Goal: Task Accomplishment & Management: Use online tool/utility

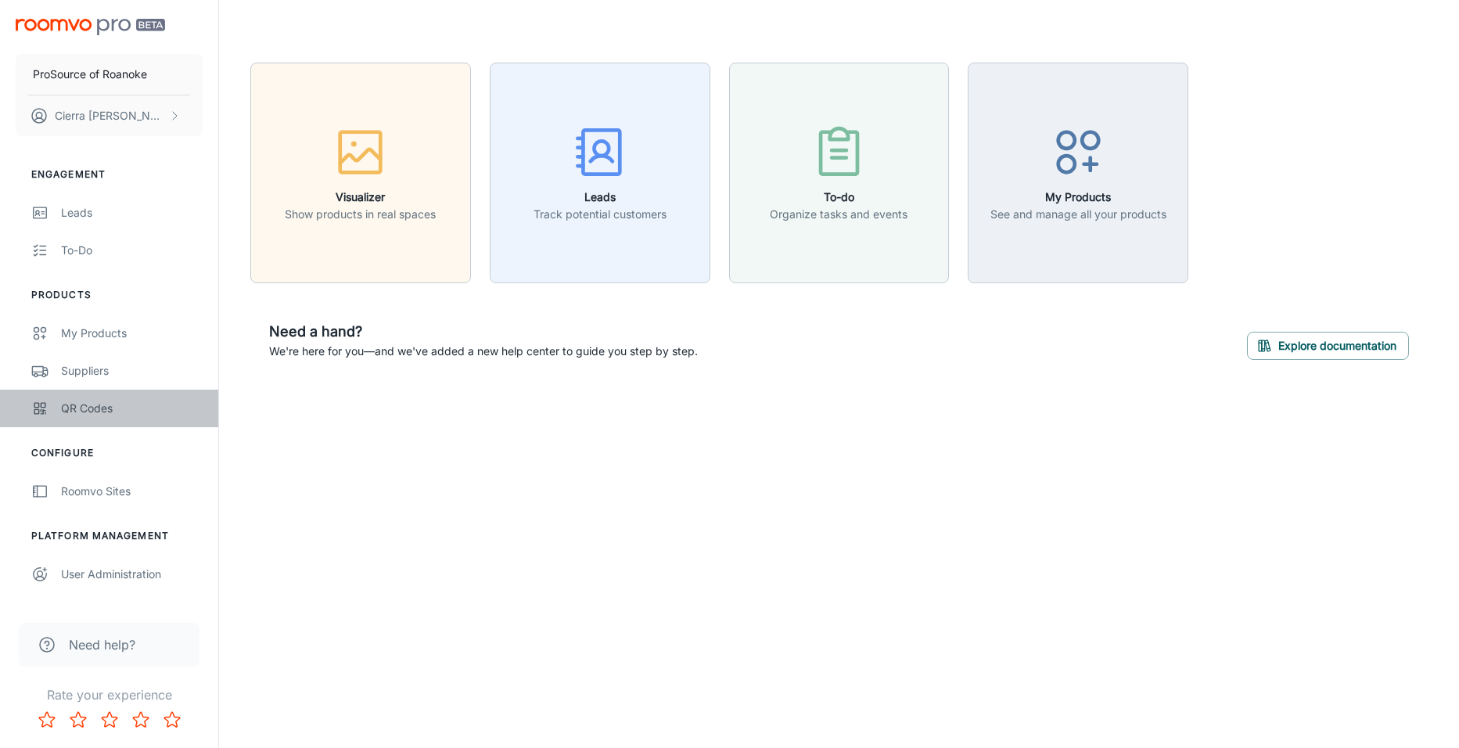
click at [92, 417] on link "QR Codes" at bounding box center [109, 409] width 218 height 38
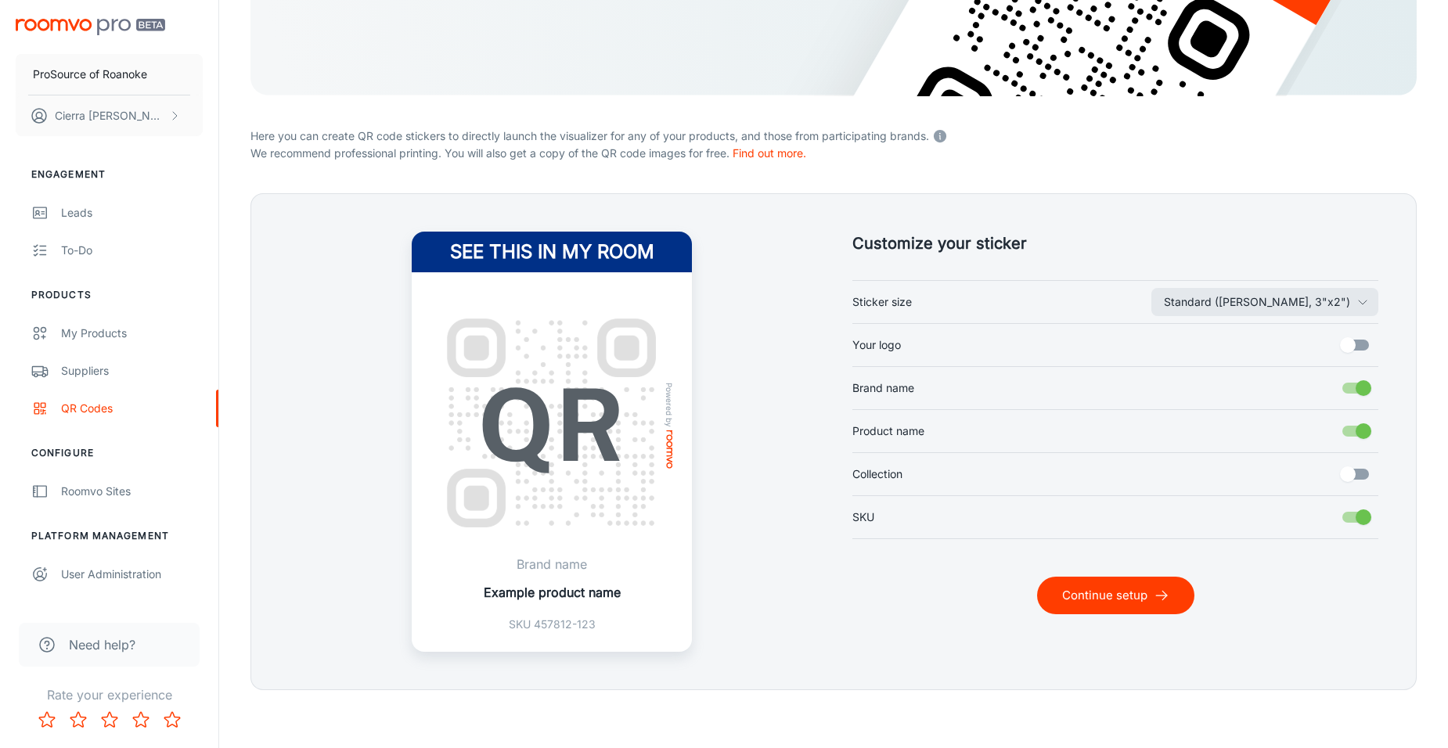
scroll to position [274, 0]
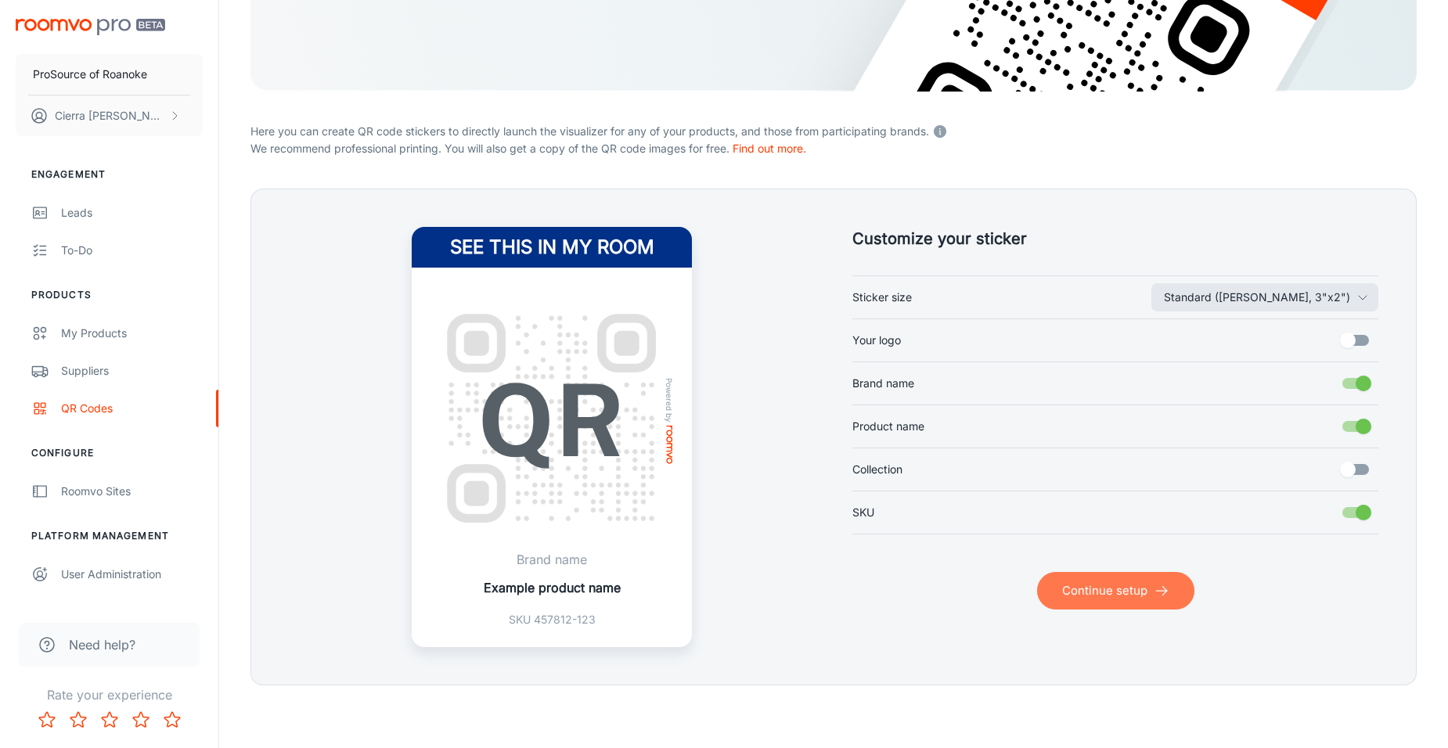
click at [1103, 593] on button "Continue setup" at bounding box center [1115, 591] width 157 height 38
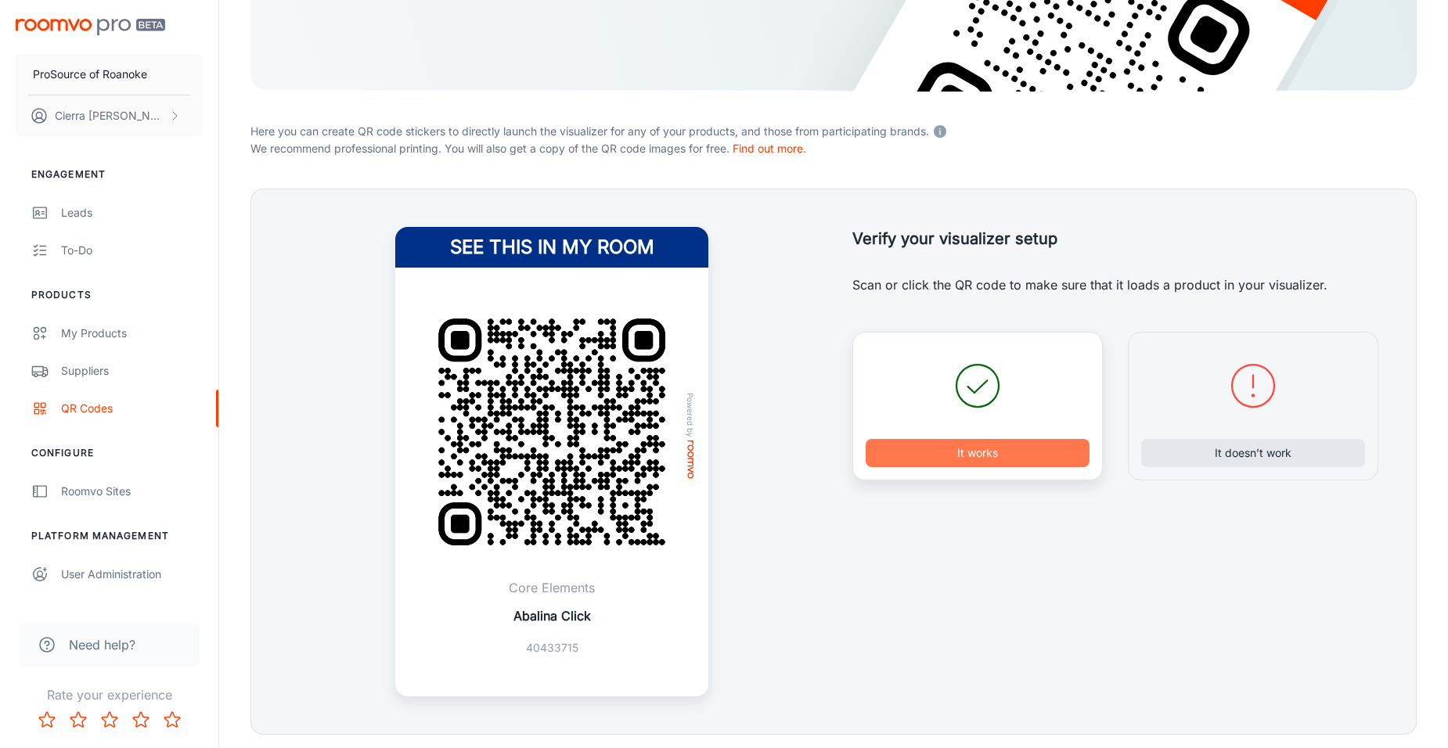
click at [1015, 461] on button "It works" at bounding box center [977, 453] width 224 height 28
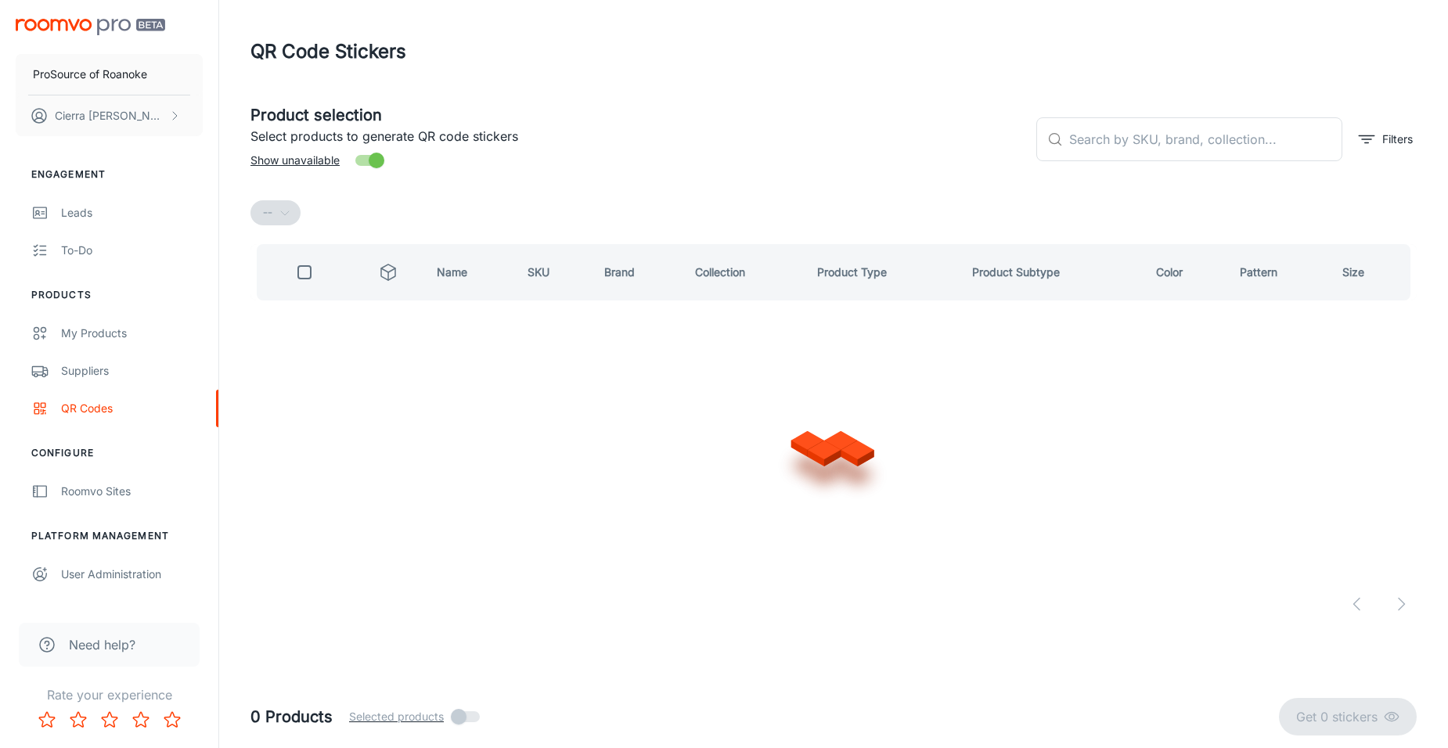
scroll to position [0, 0]
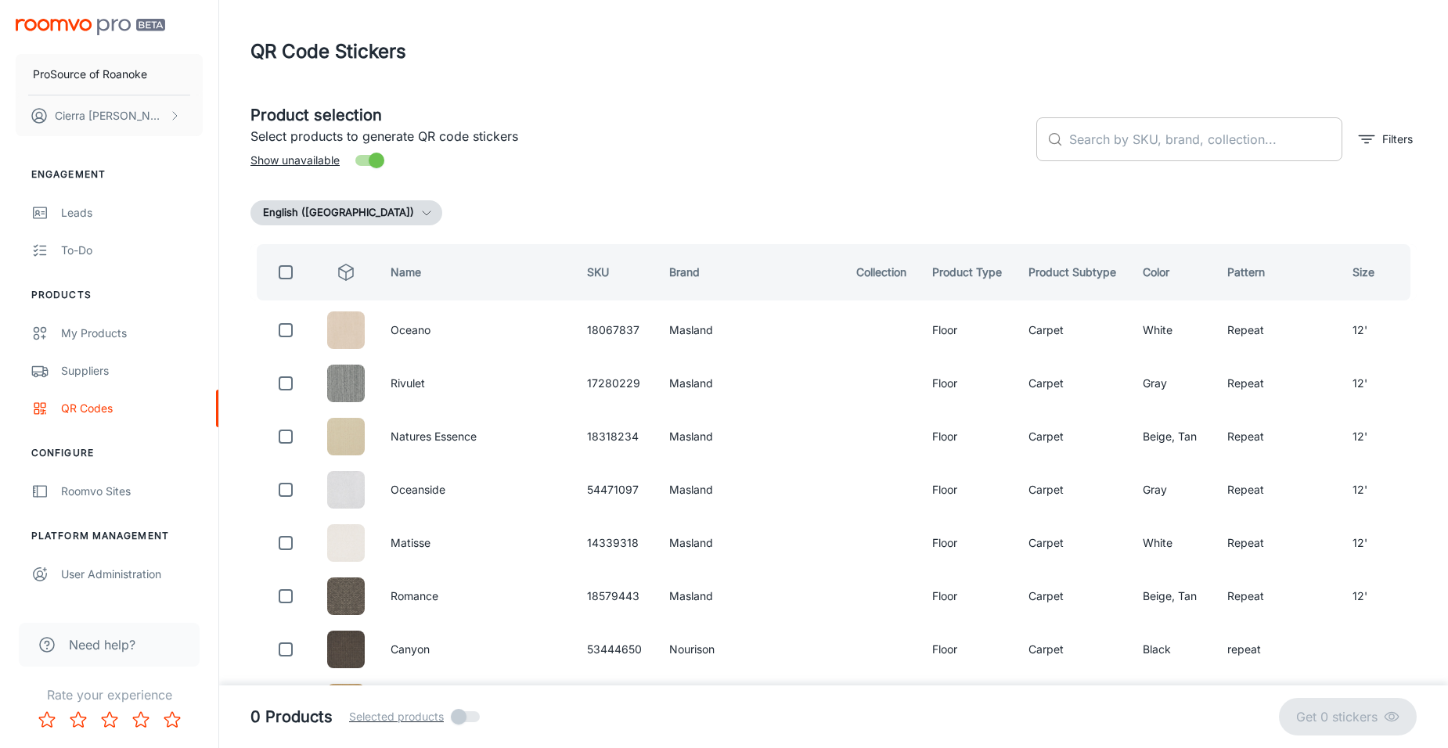
click at [1065, 142] on div "​ ​" at bounding box center [1189, 139] width 306 height 44
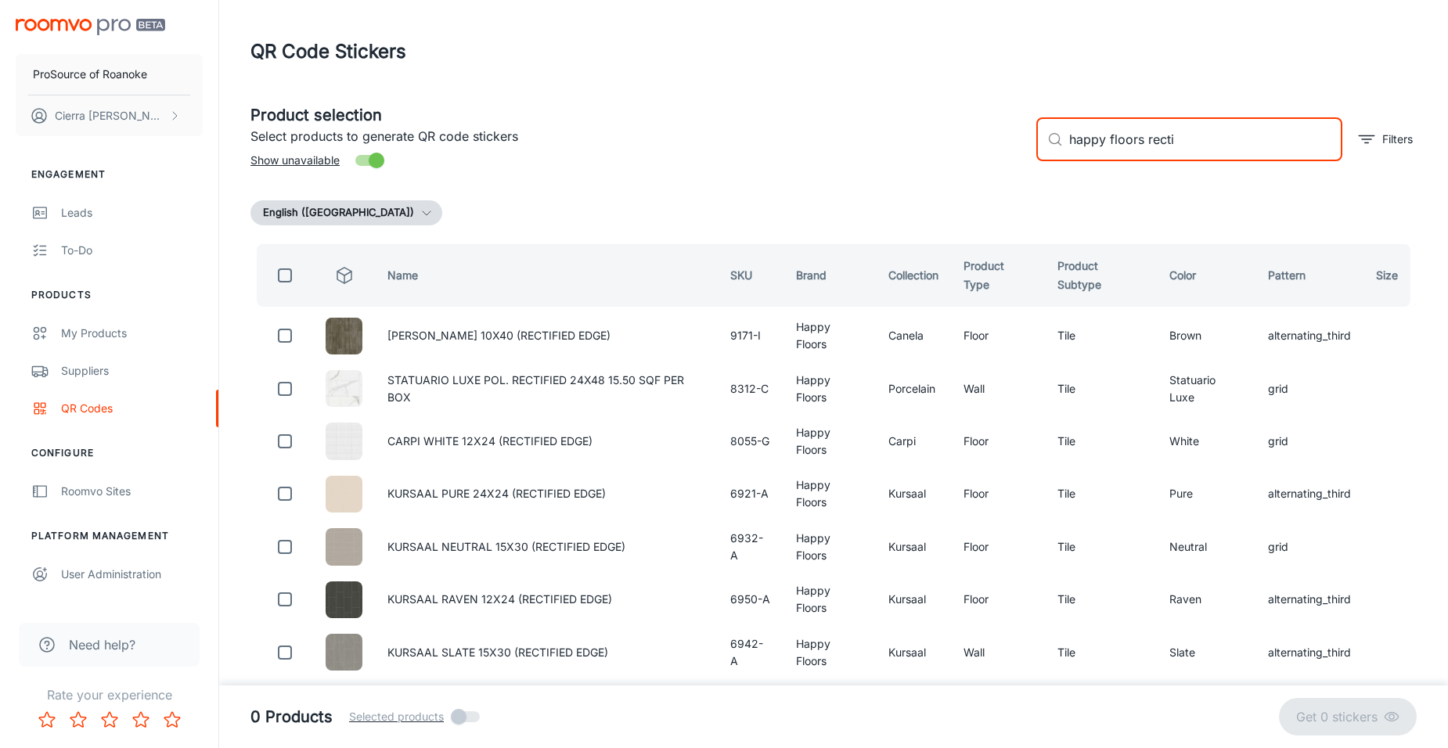
click at [1143, 139] on input "happy floors recti" at bounding box center [1205, 139] width 273 height 44
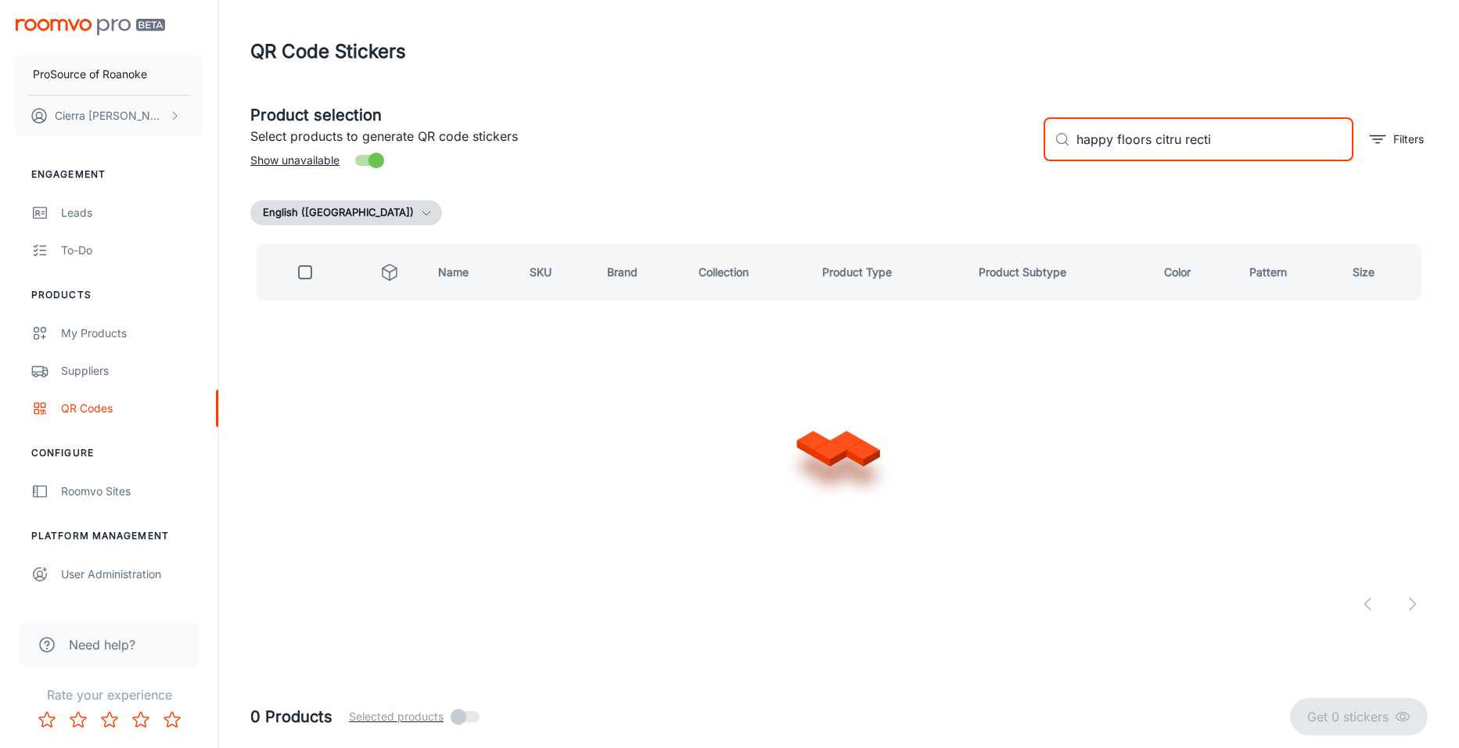
type input "happy floors citrus recti"
checkbox input "true"
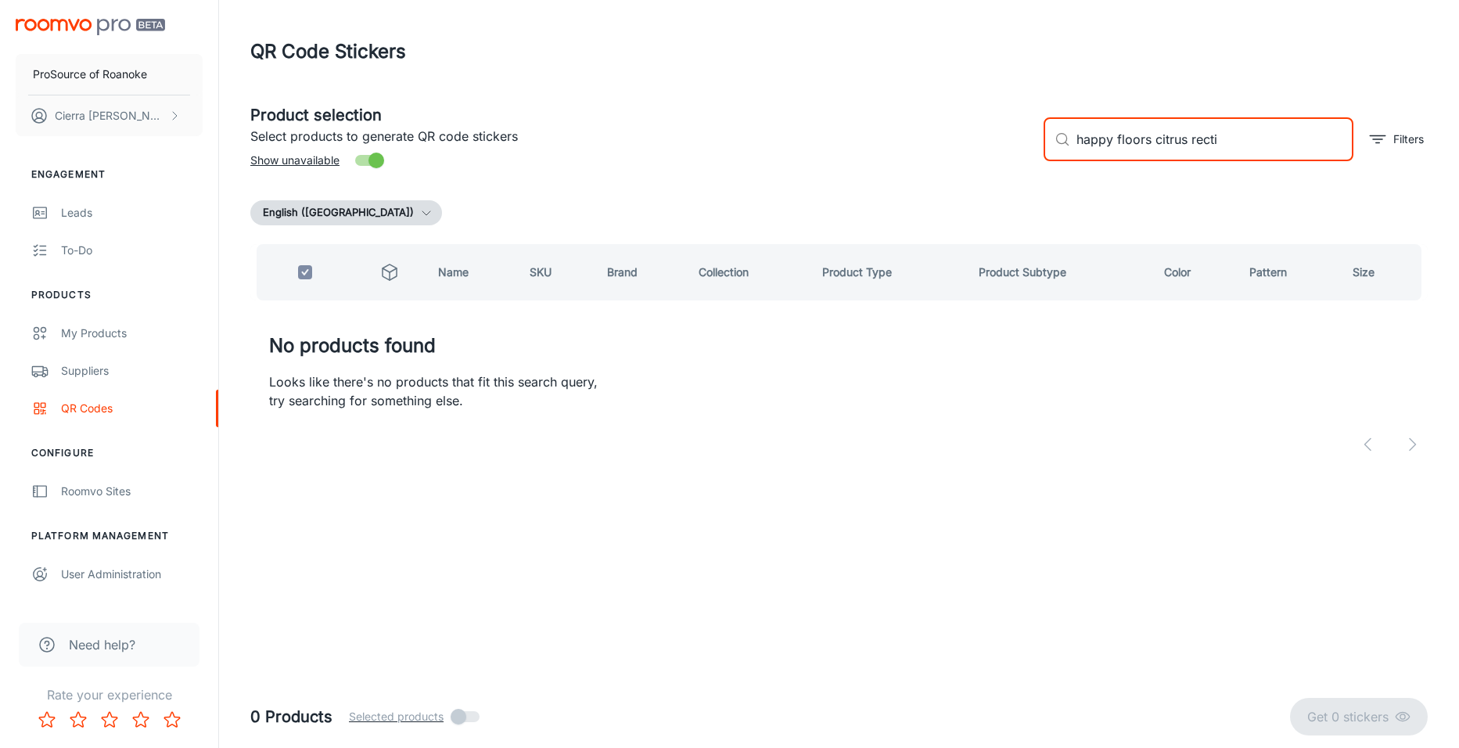
click at [1229, 135] on input "happy floors citrus recti" at bounding box center [1215, 139] width 277 height 44
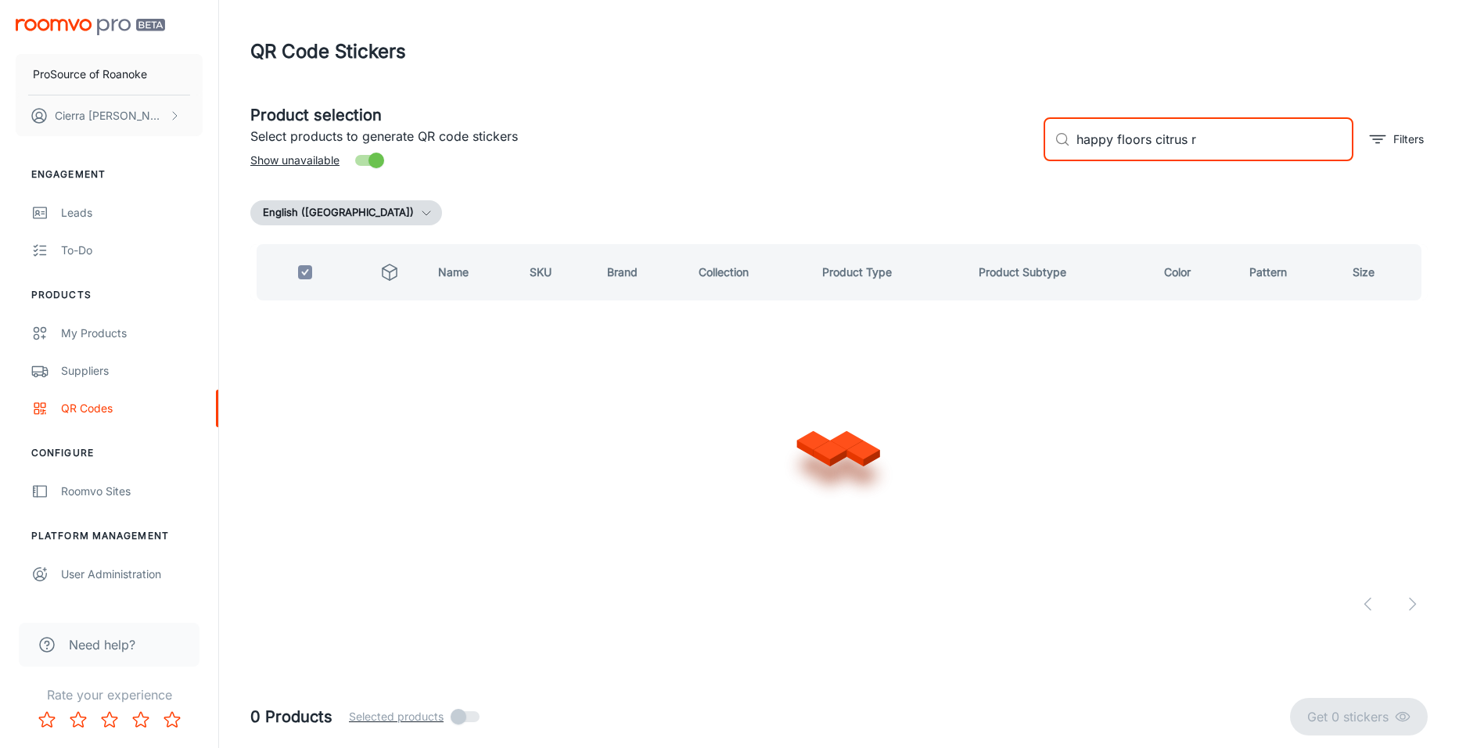
type input "happy floors citrus"
checkbox input "false"
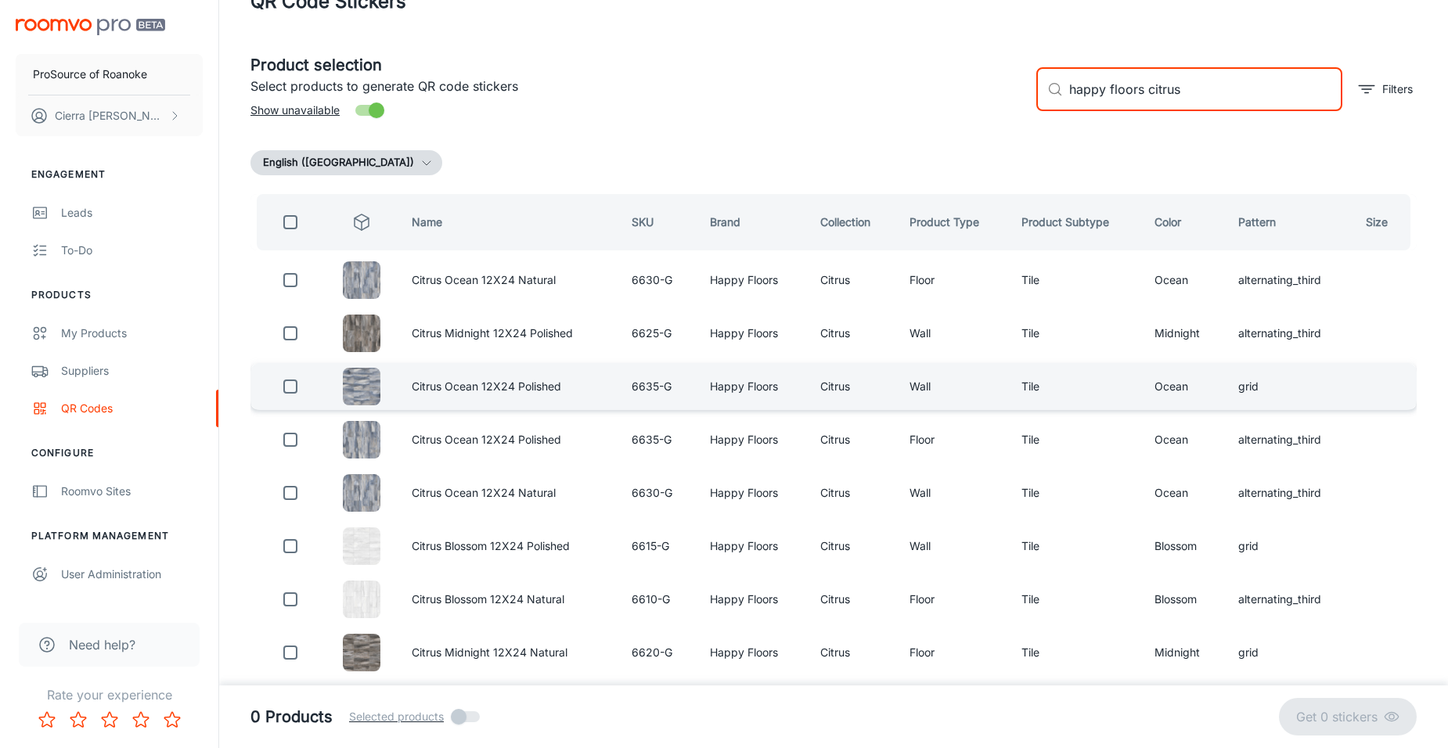
scroll to position [78, 0]
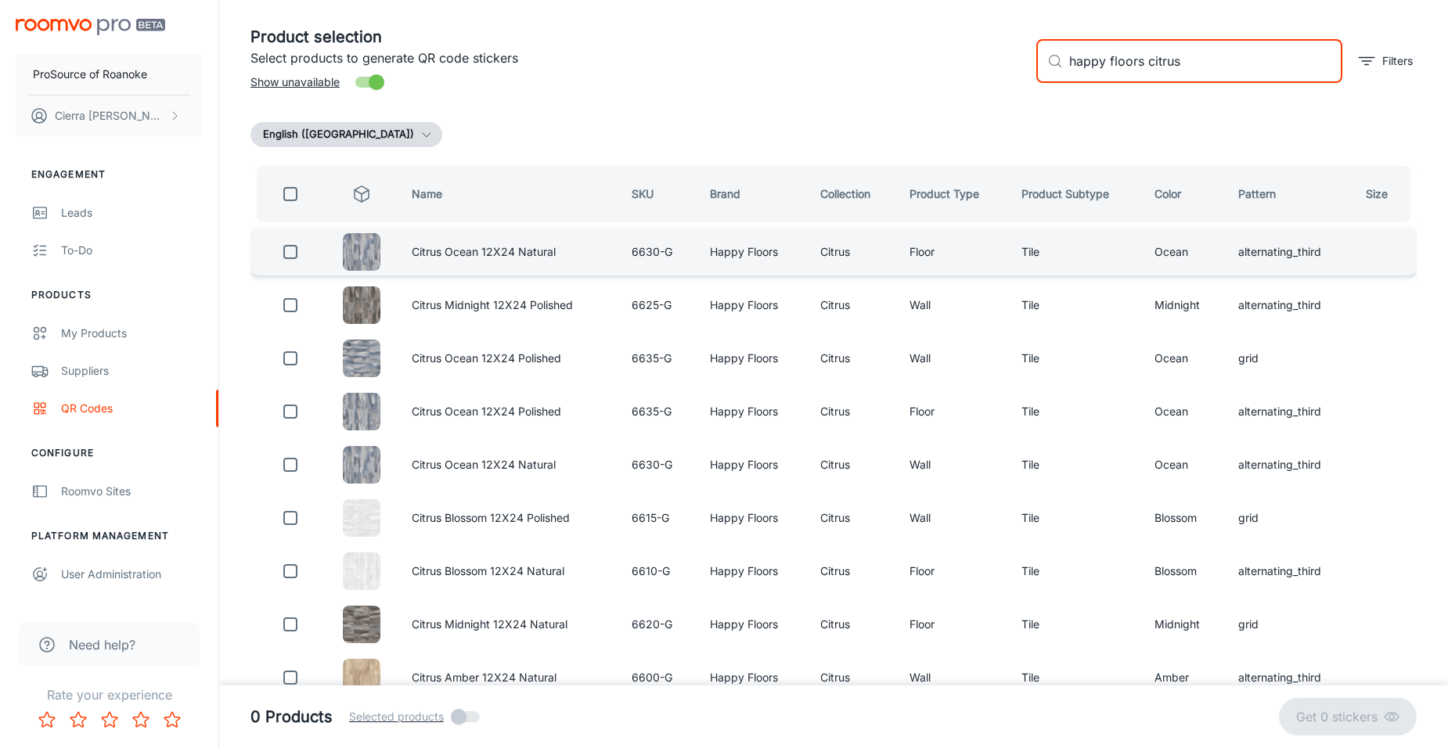
type input "happy floors citrus"
click at [293, 251] on input "checkbox" at bounding box center [290, 251] width 31 height 31
checkbox input "true"
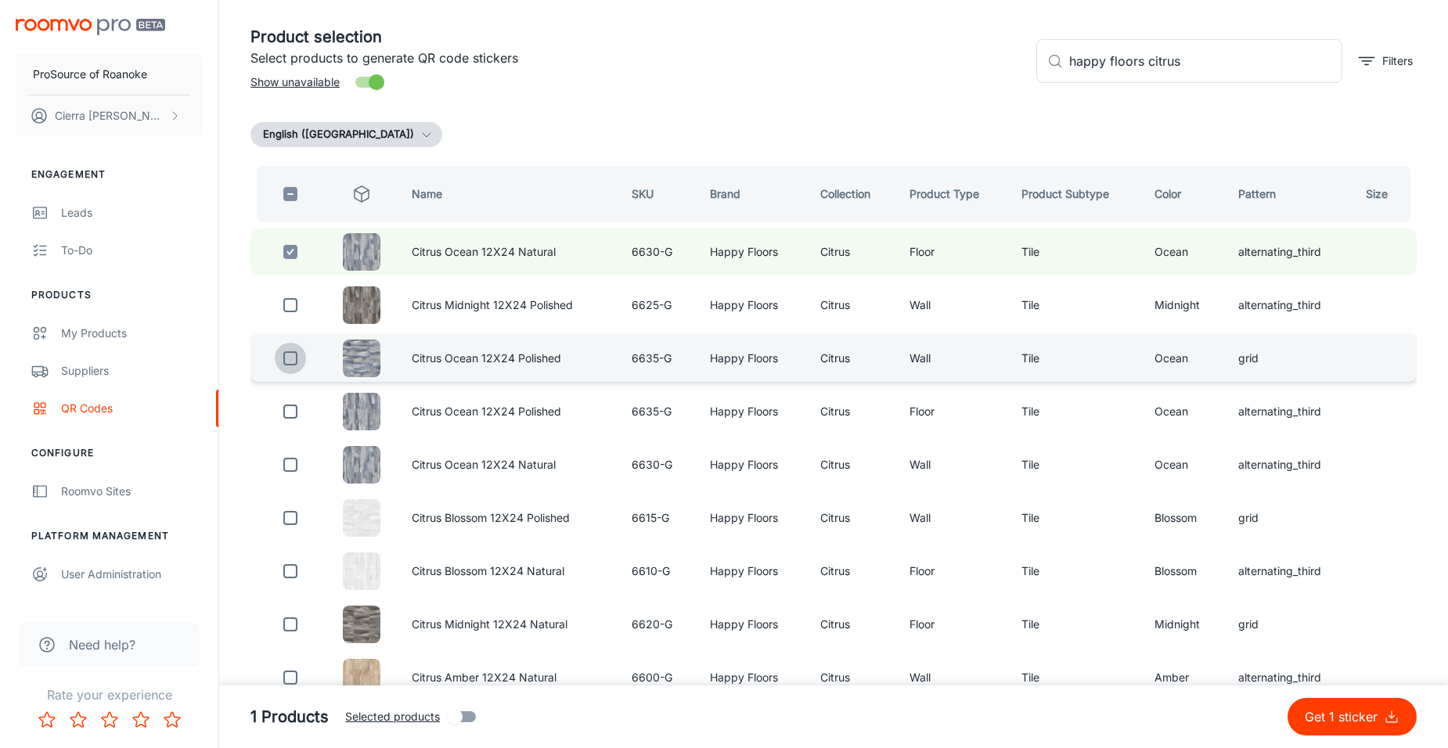
click at [297, 358] on input "checkbox" at bounding box center [290, 358] width 31 height 31
checkbox input "true"
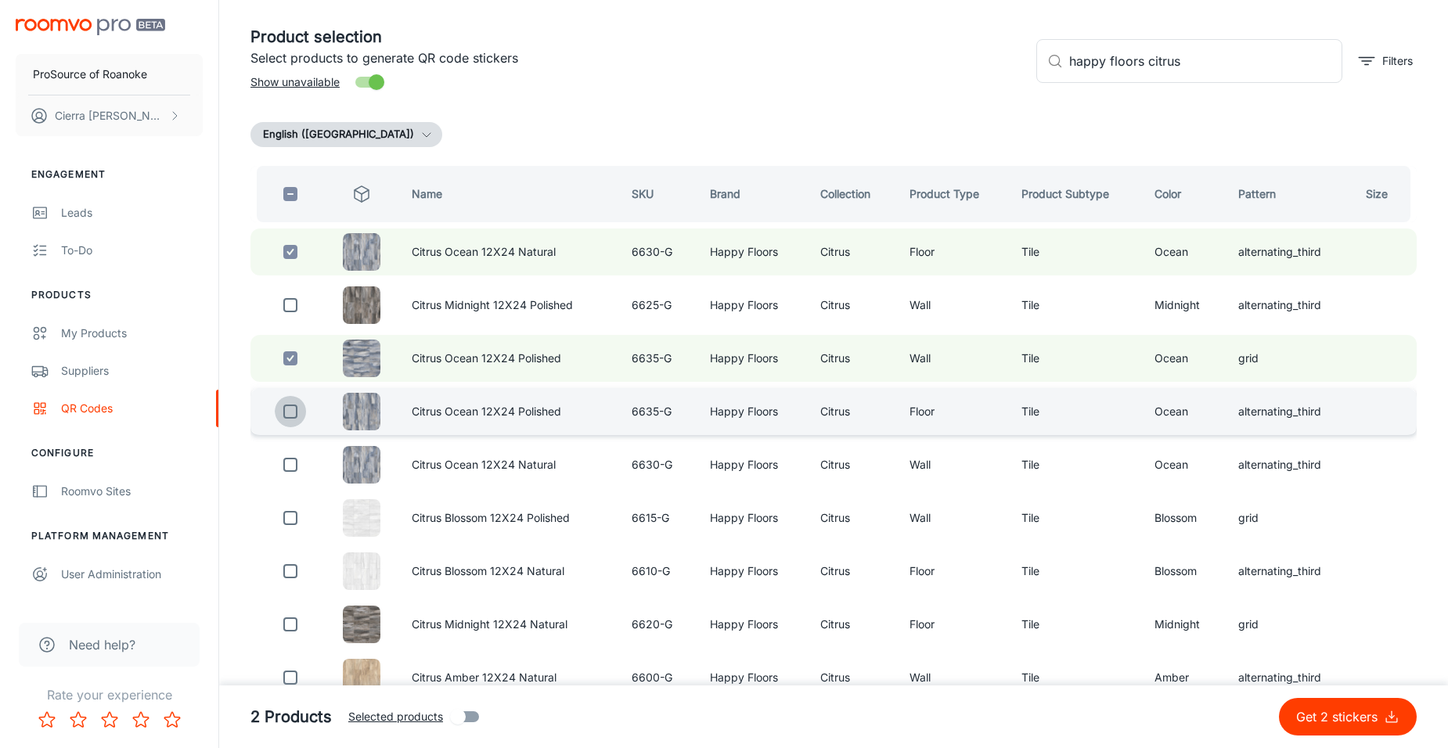
click at [291, 410] on input "checkbox" at bounding box center [290, 411] width 31 height 31
checkbox input "true"
click at [284, 356] on input "checkbox" at bounding box center [290, 358] width 31 height 31
checkbox input "false"
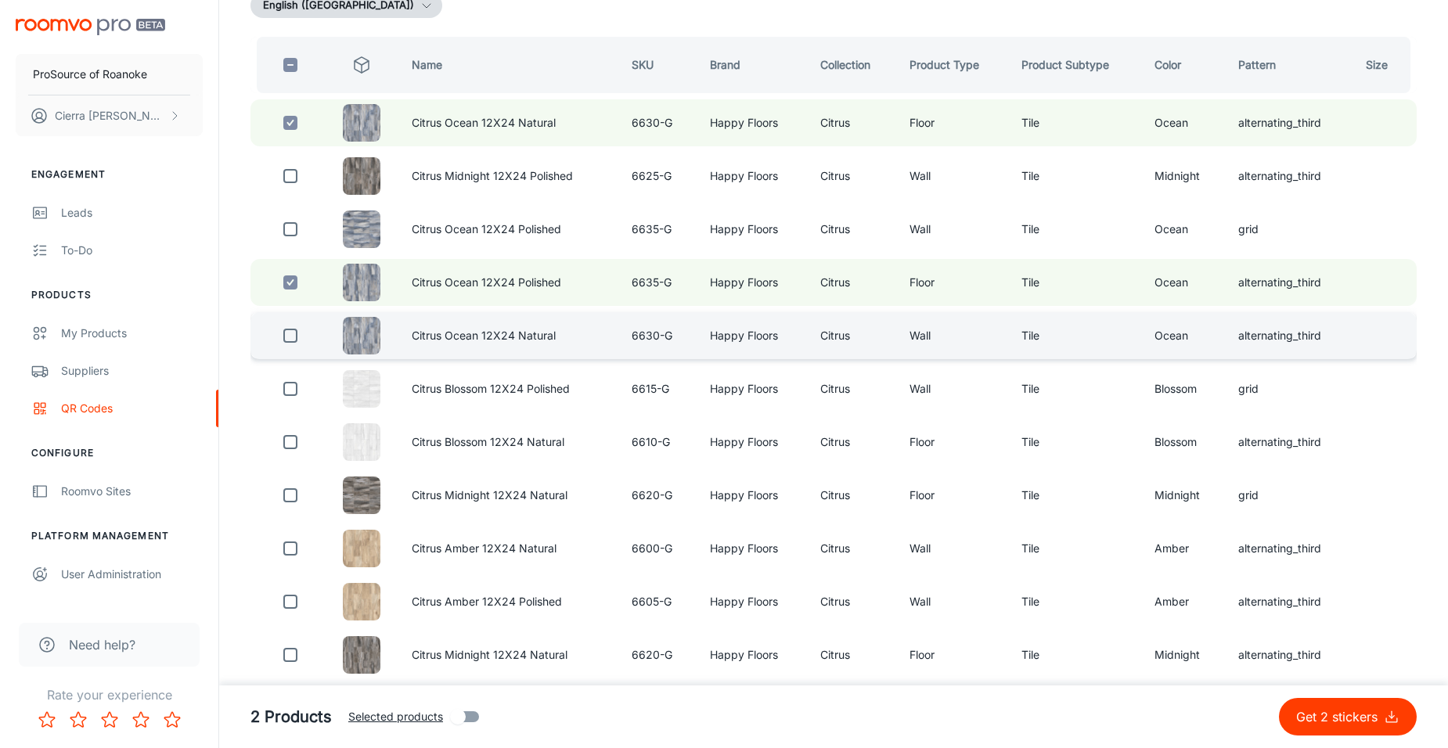
scroll to position [235, 0]
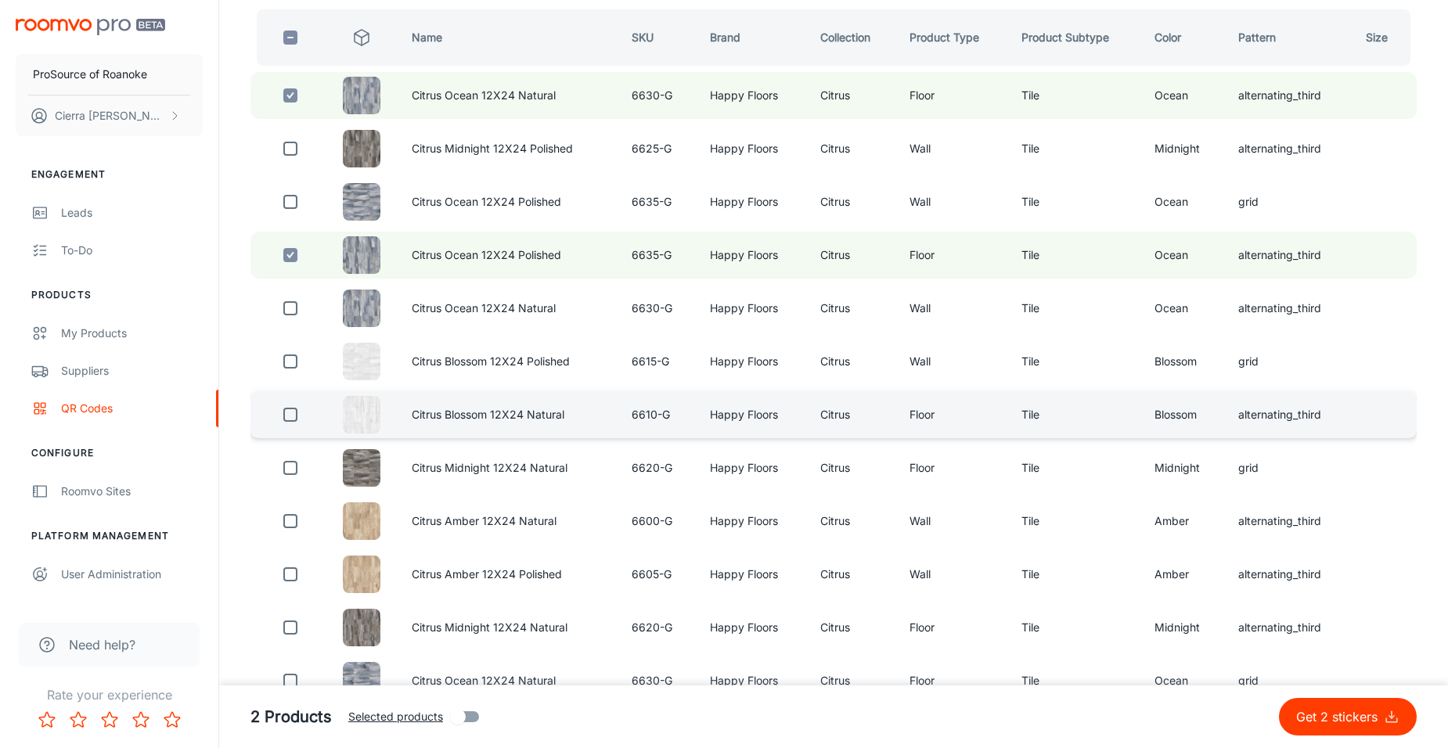
click at [422, 426] on td "Citrus Blossom 12X24 Natural" at bounding box center [509, 414] width 221 height 47
click at [336, 412] on td at bounding box center [362, 414] width 74 height 47
click at [293, 416] on input "checkbox" at bounding box center [290, 414] width 31 height 31
checkbox input "true"
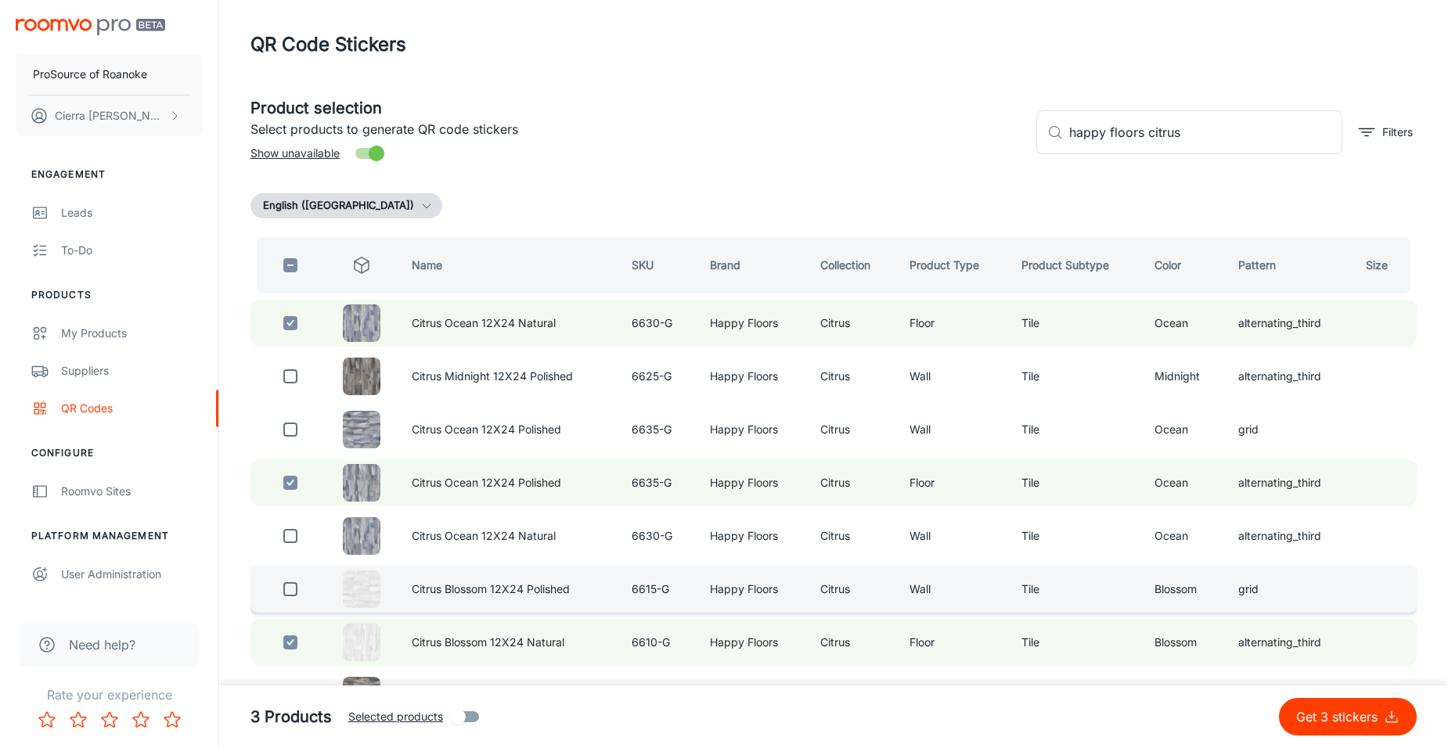
scroll to position [0, 0]
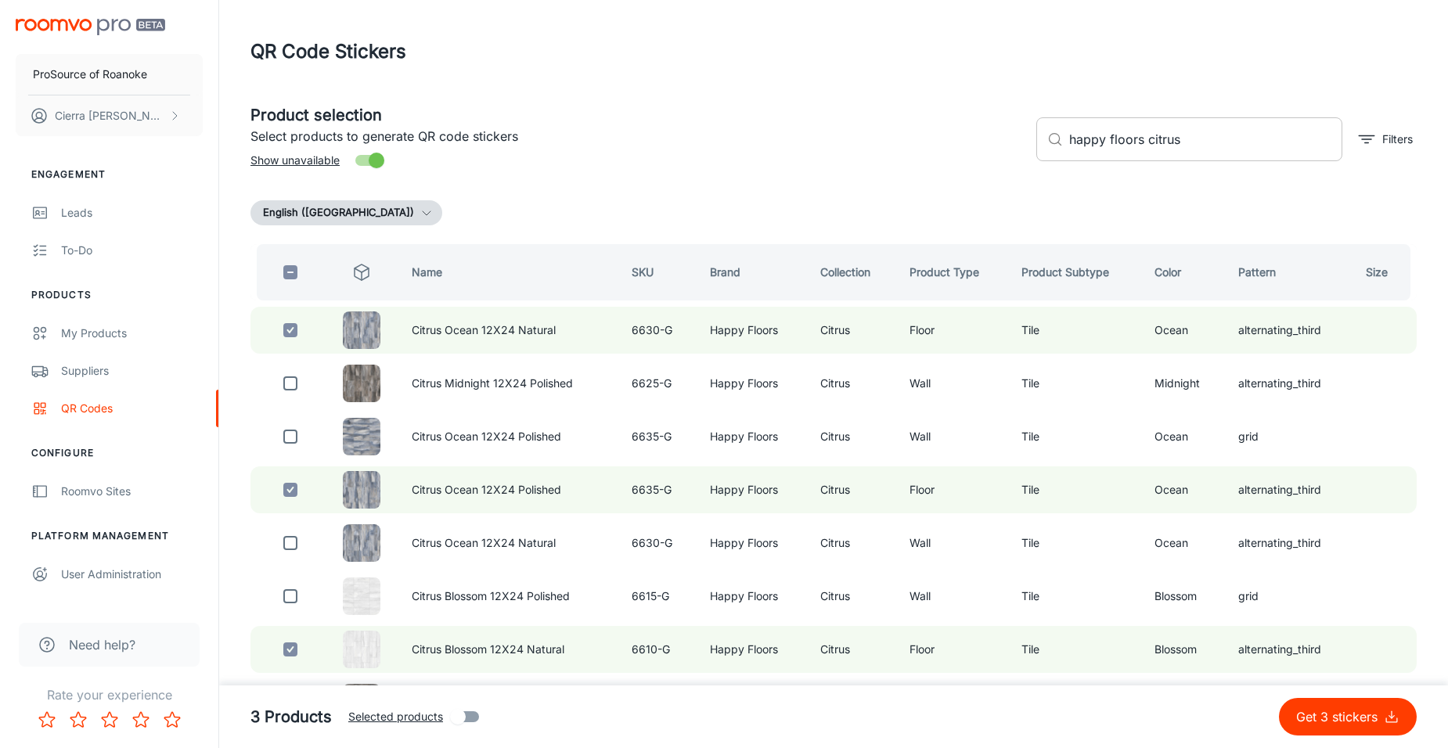
click at [1185, 140] on input "happy floors citrus" at bounding box center [1205, 139] width 273 height 44
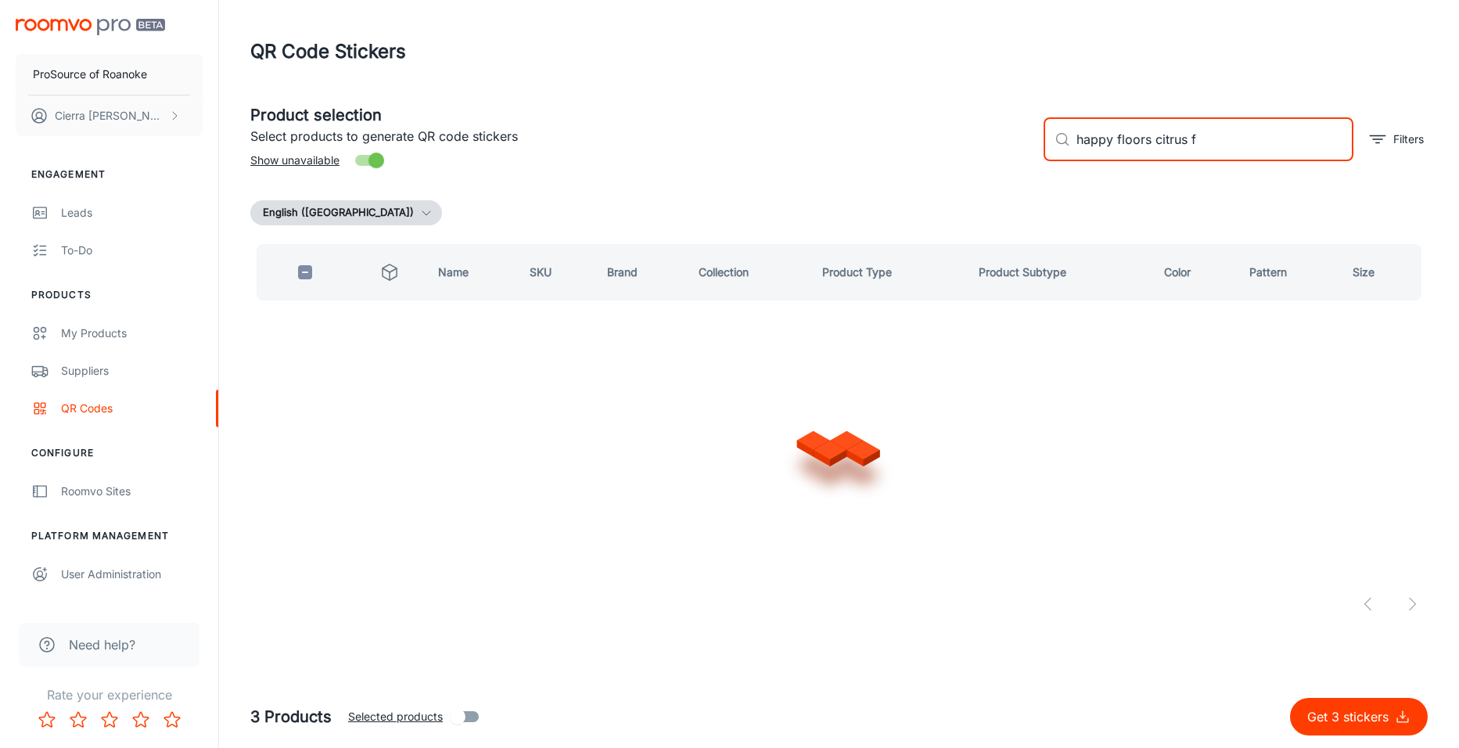
type input "happy floors citrus"
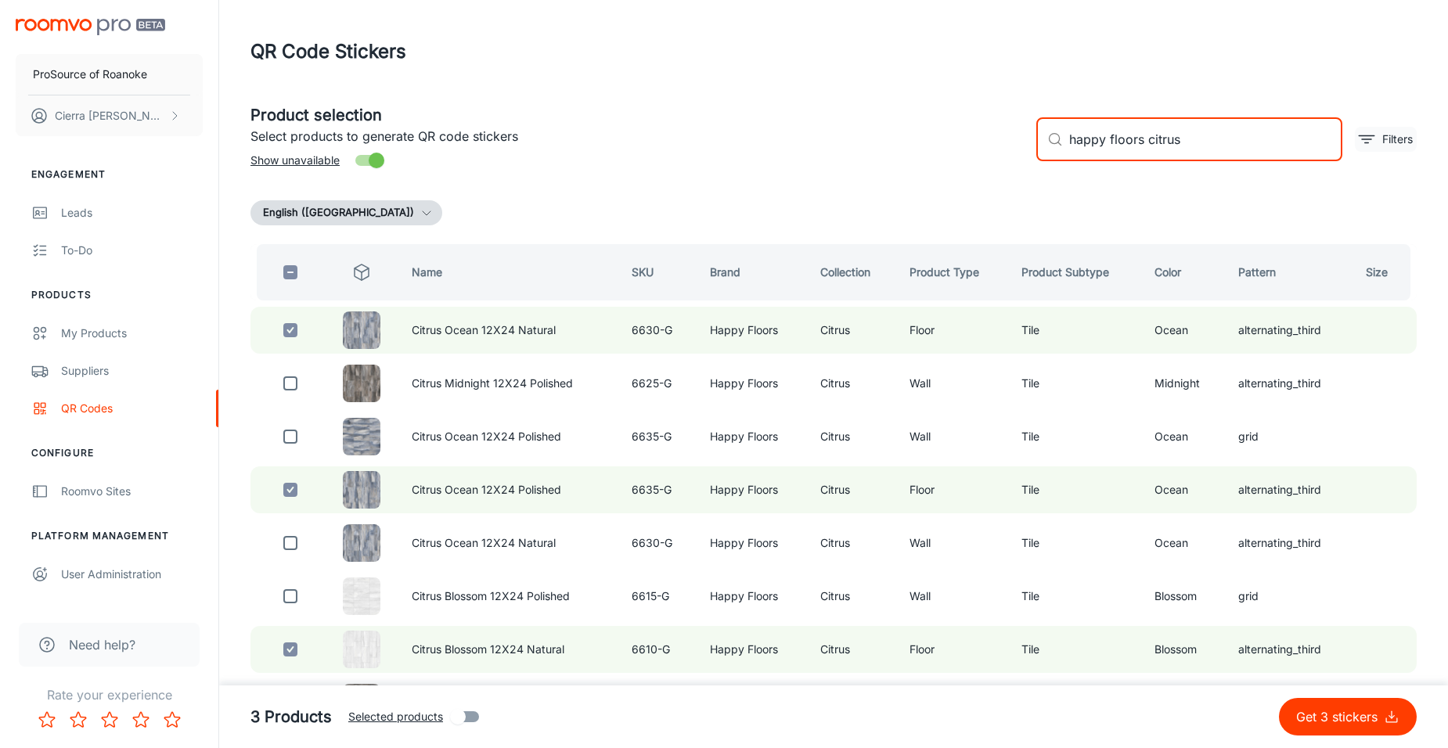
click at [1382, 140] on p "Filters" at bounding box center [1397, 139] width 31 height 17
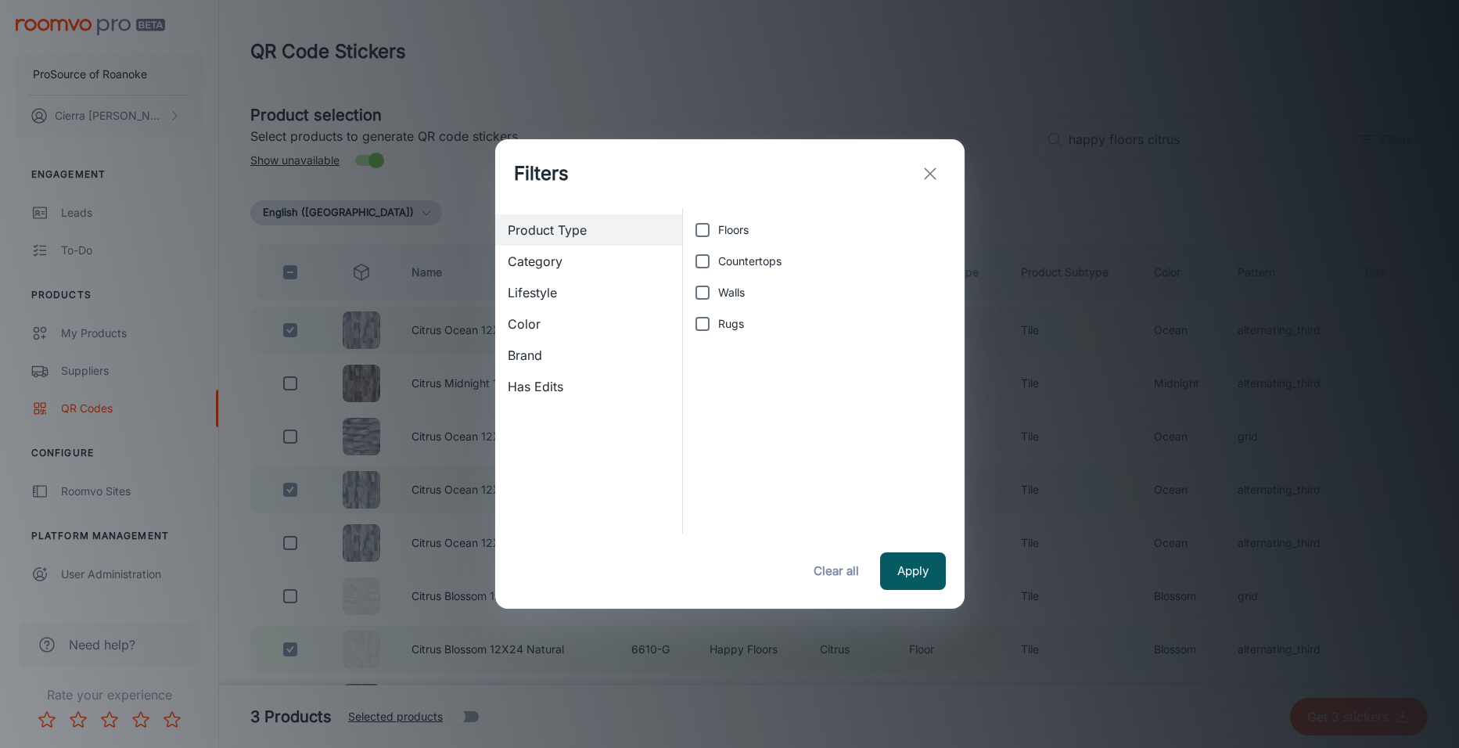
click at [702, 228] on input "Floors" at bounding box center [702, 229] width 31 height 31
checkbox input "true"
click at [919, 567] on button "Apply" at bounding box center [913, 571] width 66 height 38
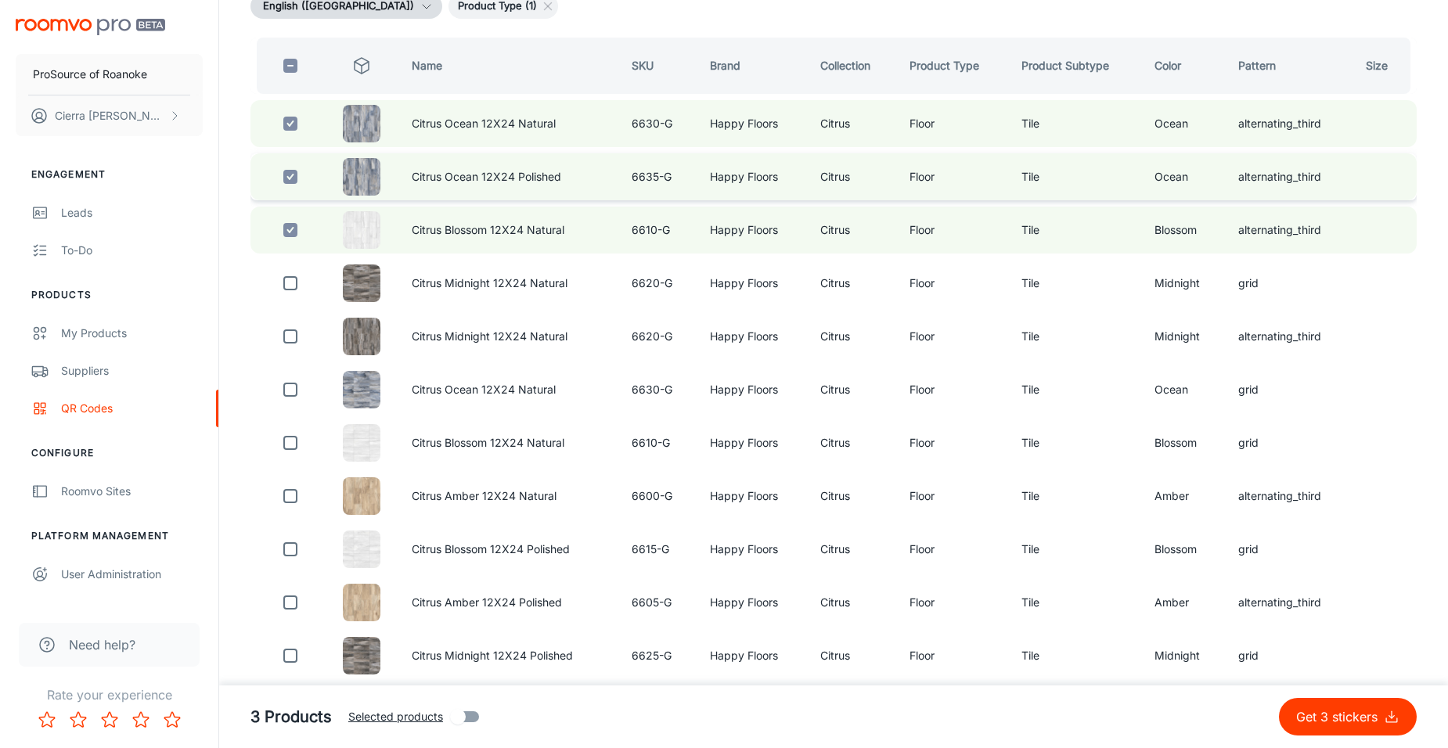
scroll to position [235, 0]
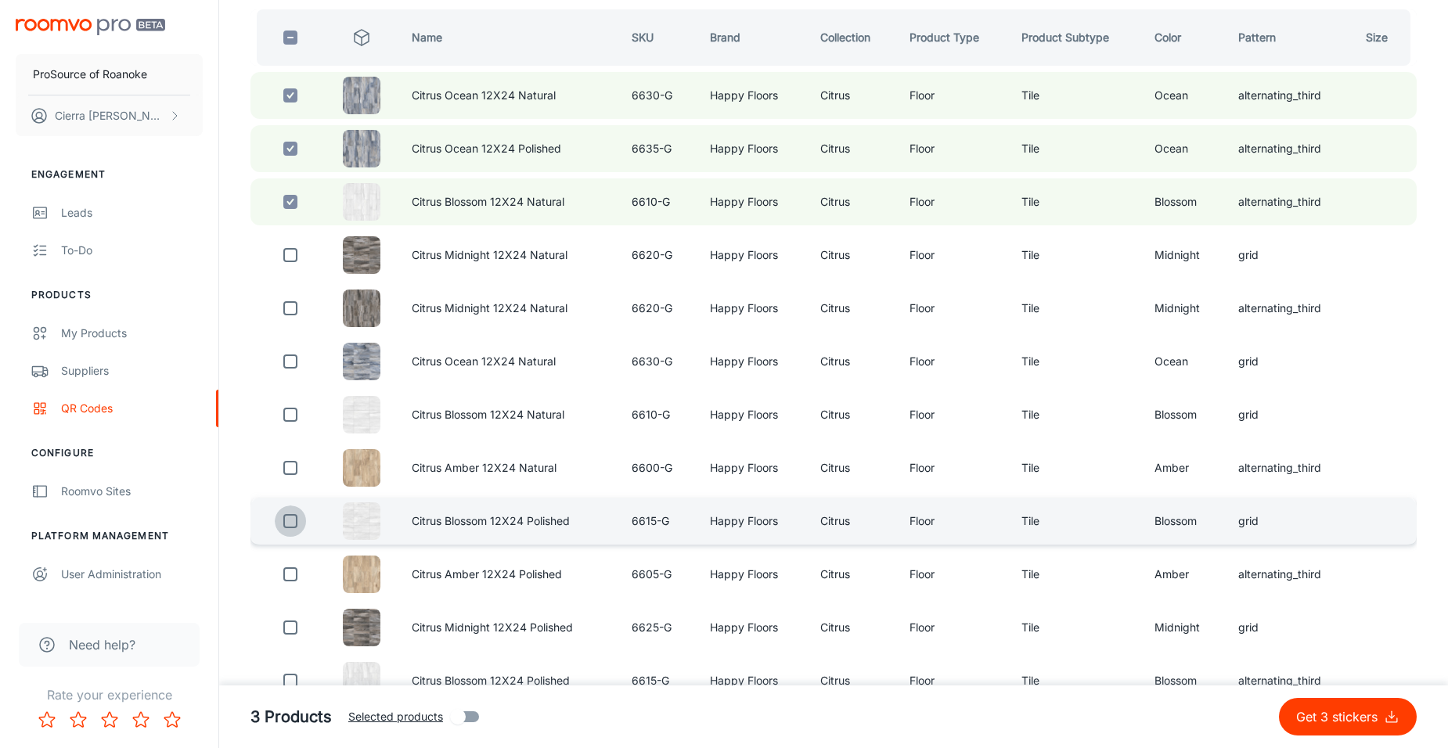
click at [281, 520] on input "checkbox" at bounding box center [290, 520] width 31 height 31
checkbox input "true"
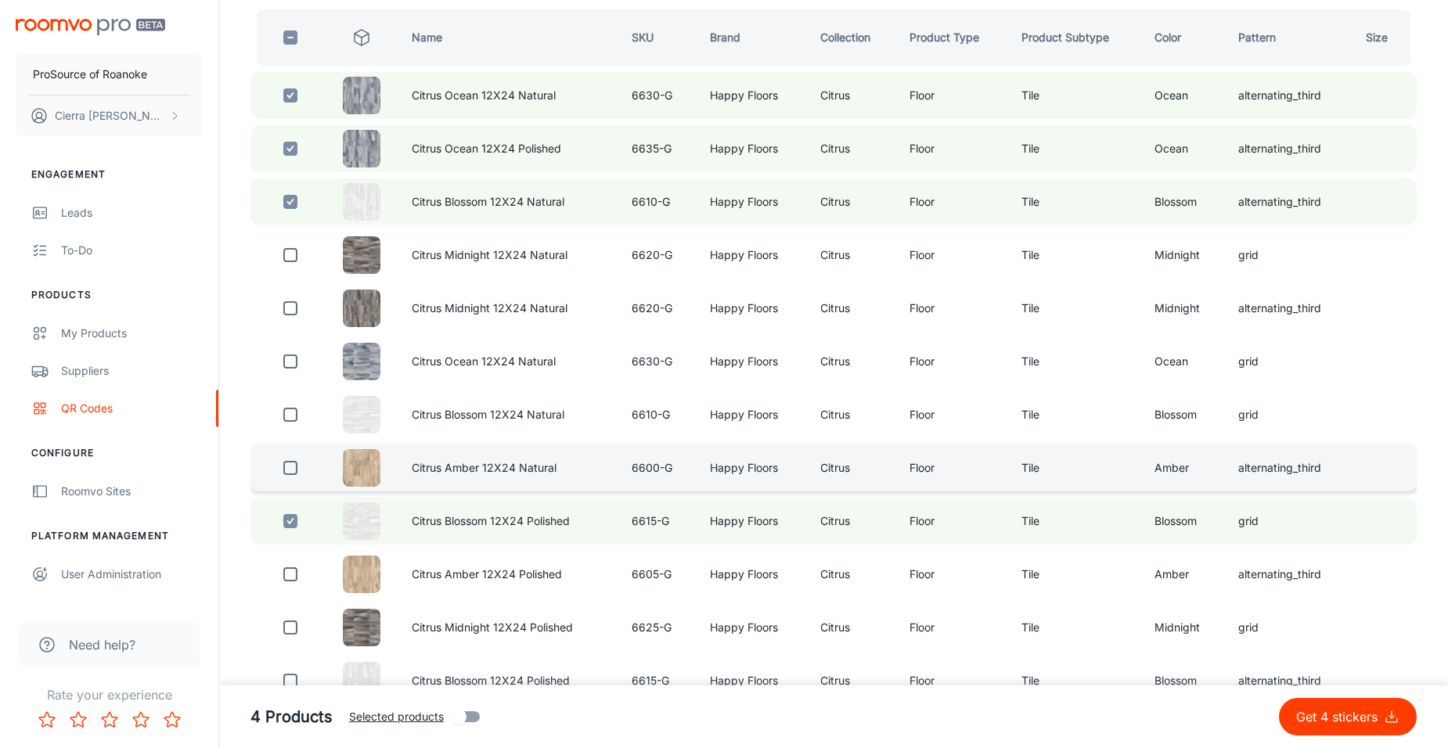
click at [293, 470] on input "checkbox" at bounding box center [290, 467] width 31 height 31
checkbox input "true"
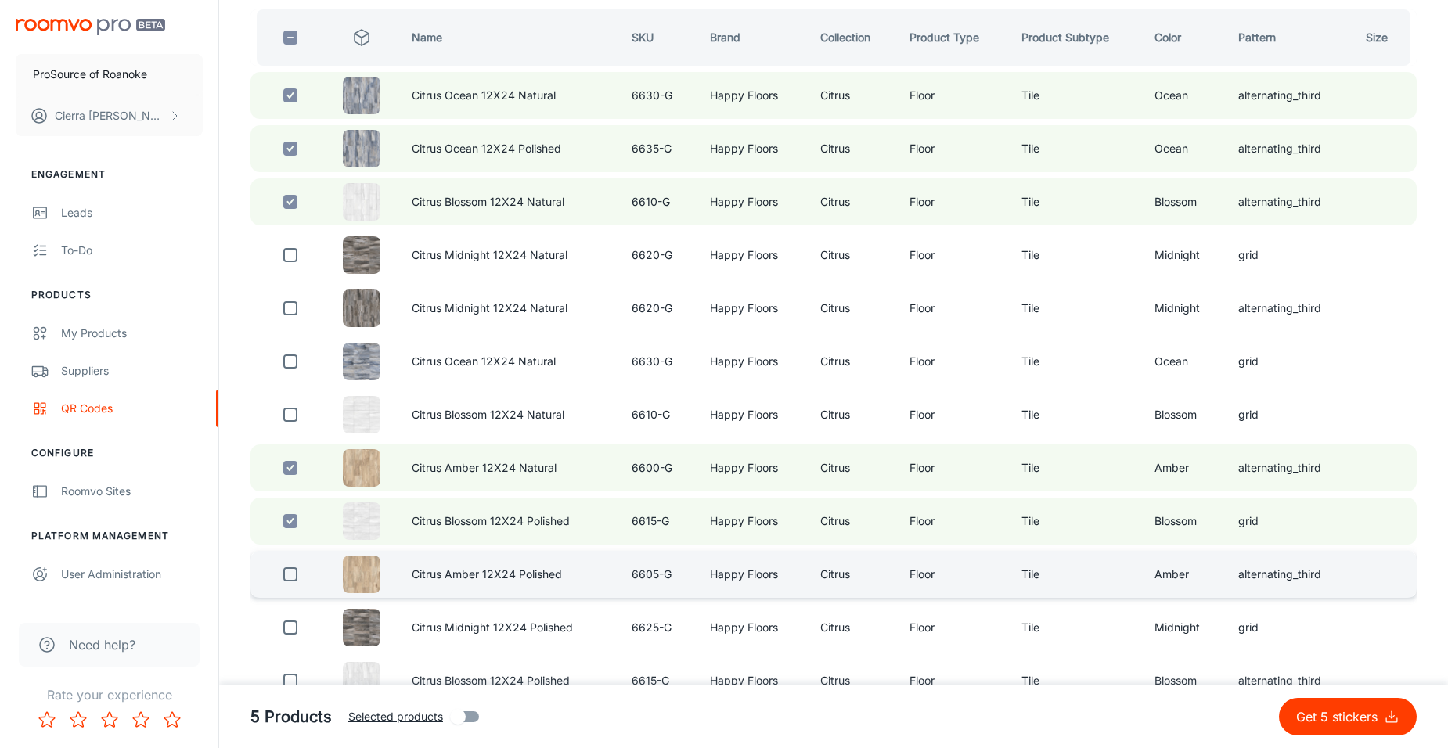
click at [293, 570] on input "checkbox" at bounding box center [290, 574] width 31 height 31
checkbox input "true"
drag, startPoint x: 892, startPoint y: 92, endPoint x: 881, endPoint y: 102, distance: 14.9
click at [892, 92] on td "Citrus" at bounding box center [852, 95] width 89 height 47
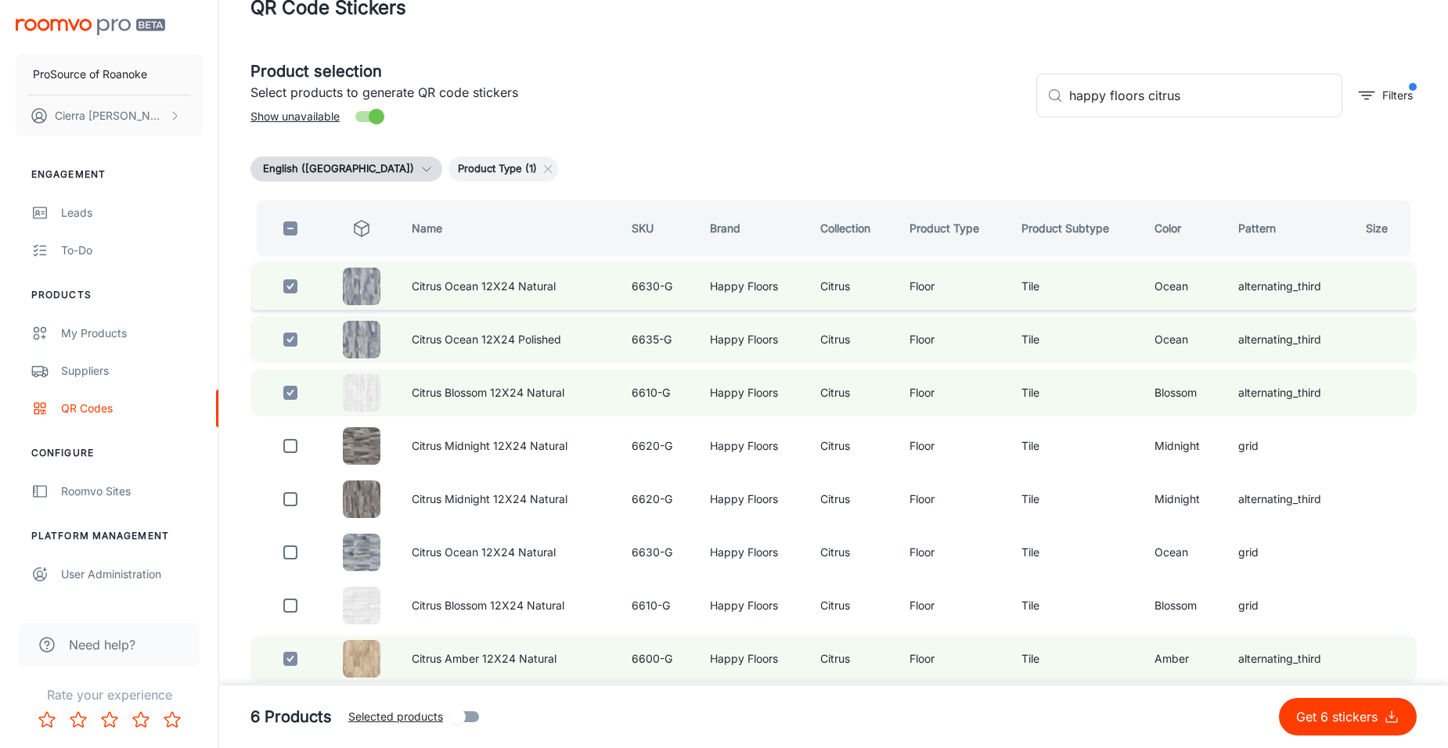
scroll to position [0, 0]
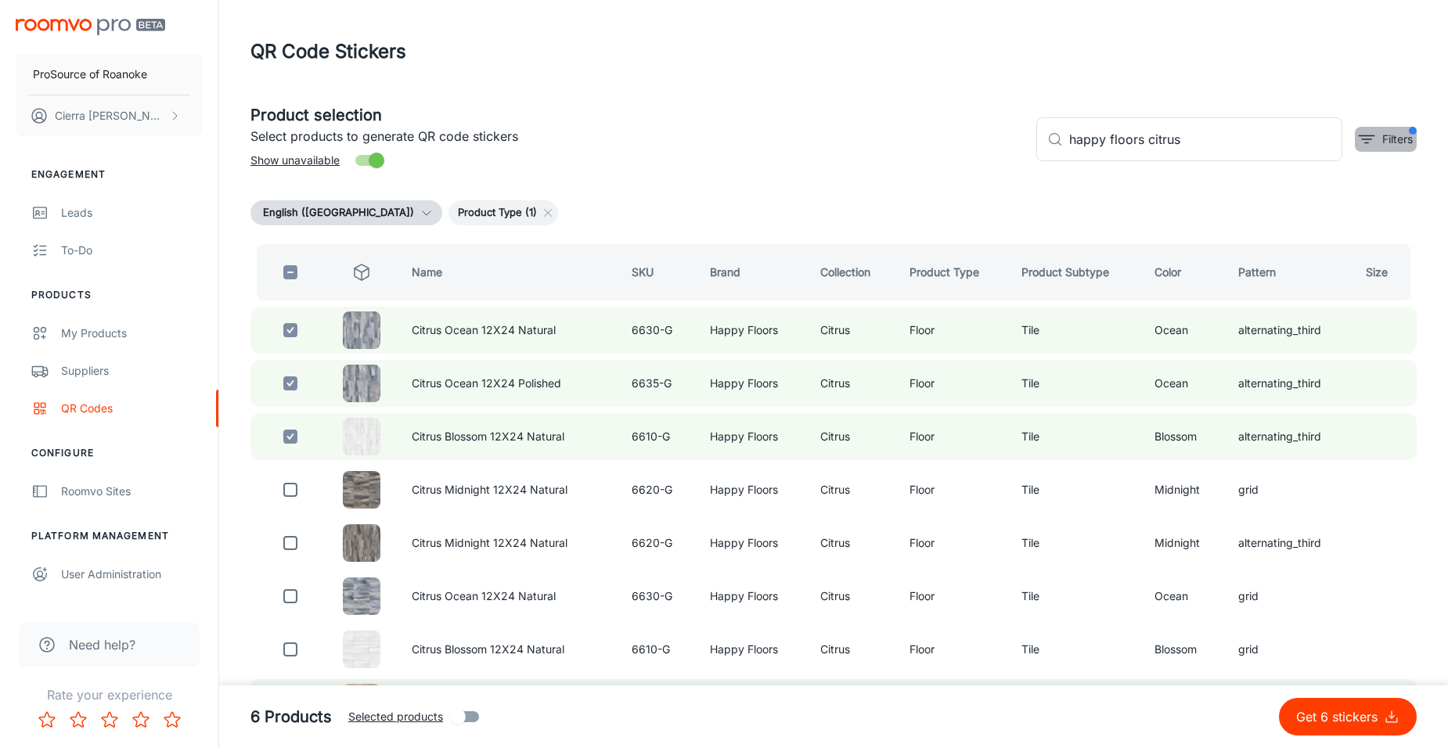
click at [1408, 140] on p "Filters" at bounding box center [1397, 139] width 31 height 17
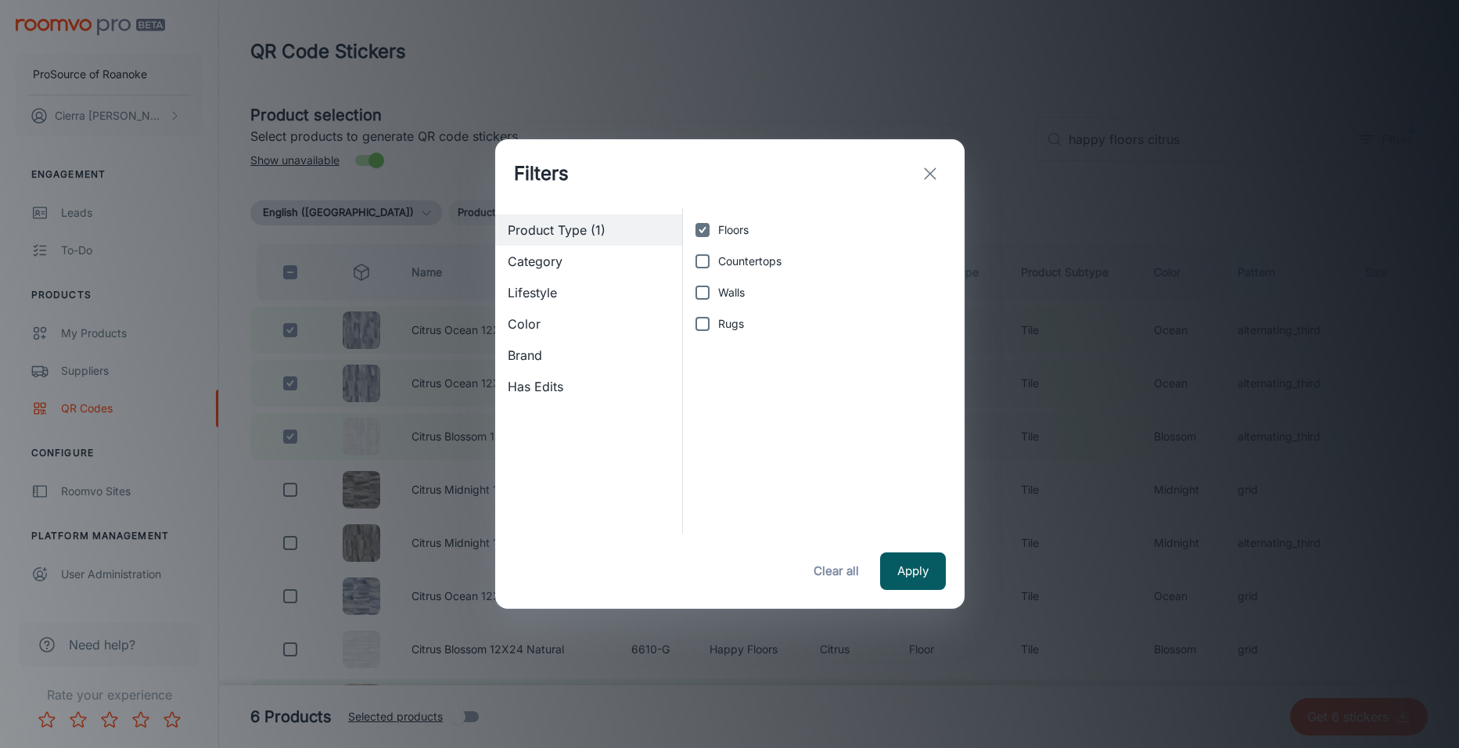
click at [1082, 337] on div "Filters Product Type (1) Category Lifestyle Color Brand Has Edits Floors Counte…" at bounding box center [729, 374] width 1459 height 748
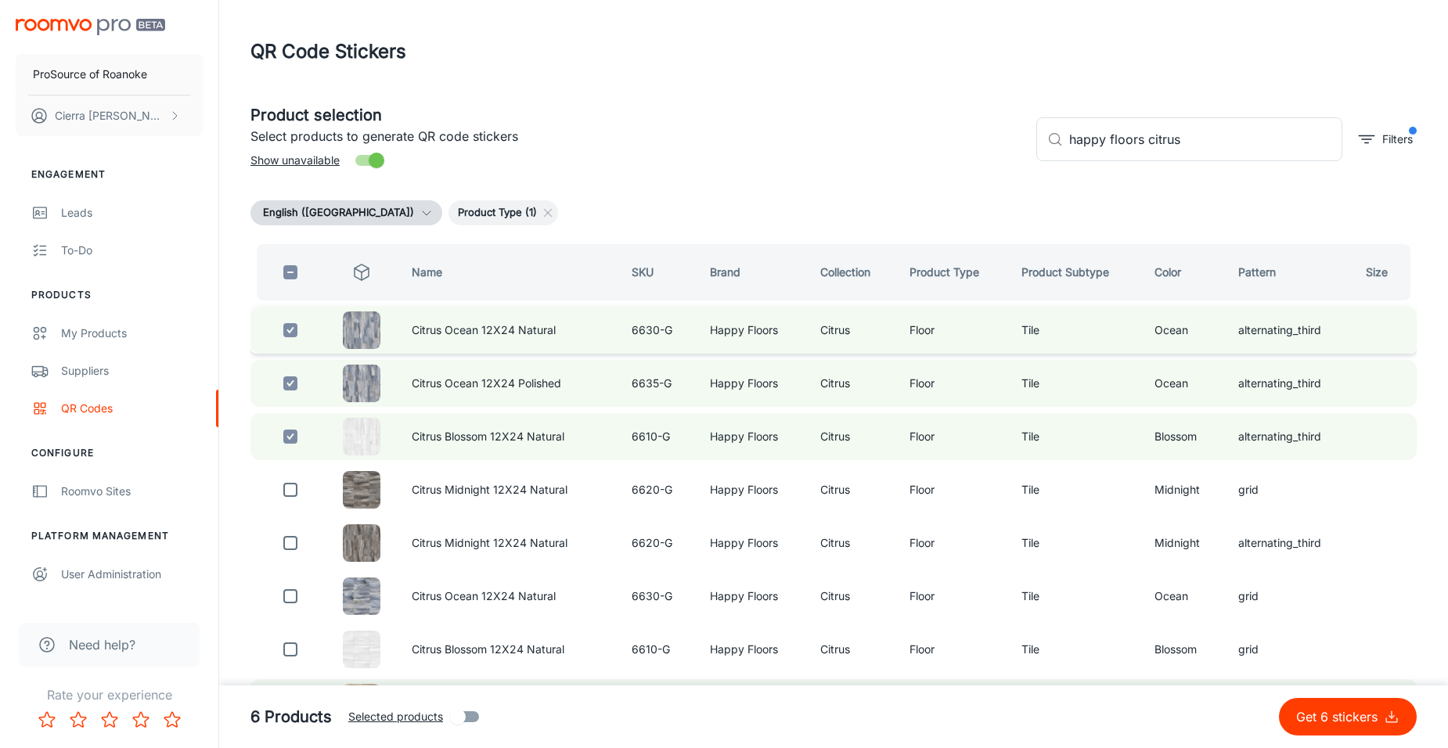
click at [297, 333] on input "checkbox" at bounding box center [290, 330] width 31 height 31
checkbox input "false"
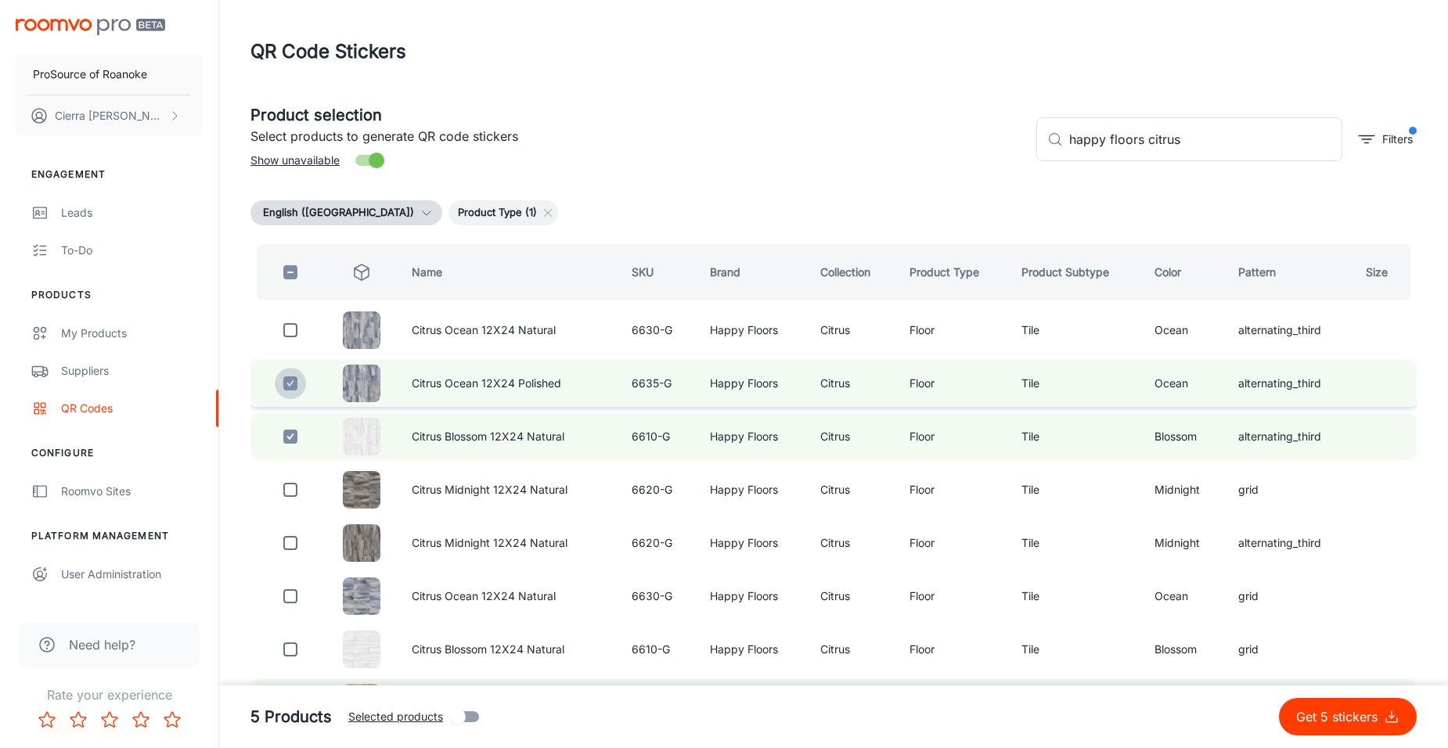
click at [284, 380] on input "checkbox" at bounding box center [290, 383] width 31 height 31
checkbox input "false"
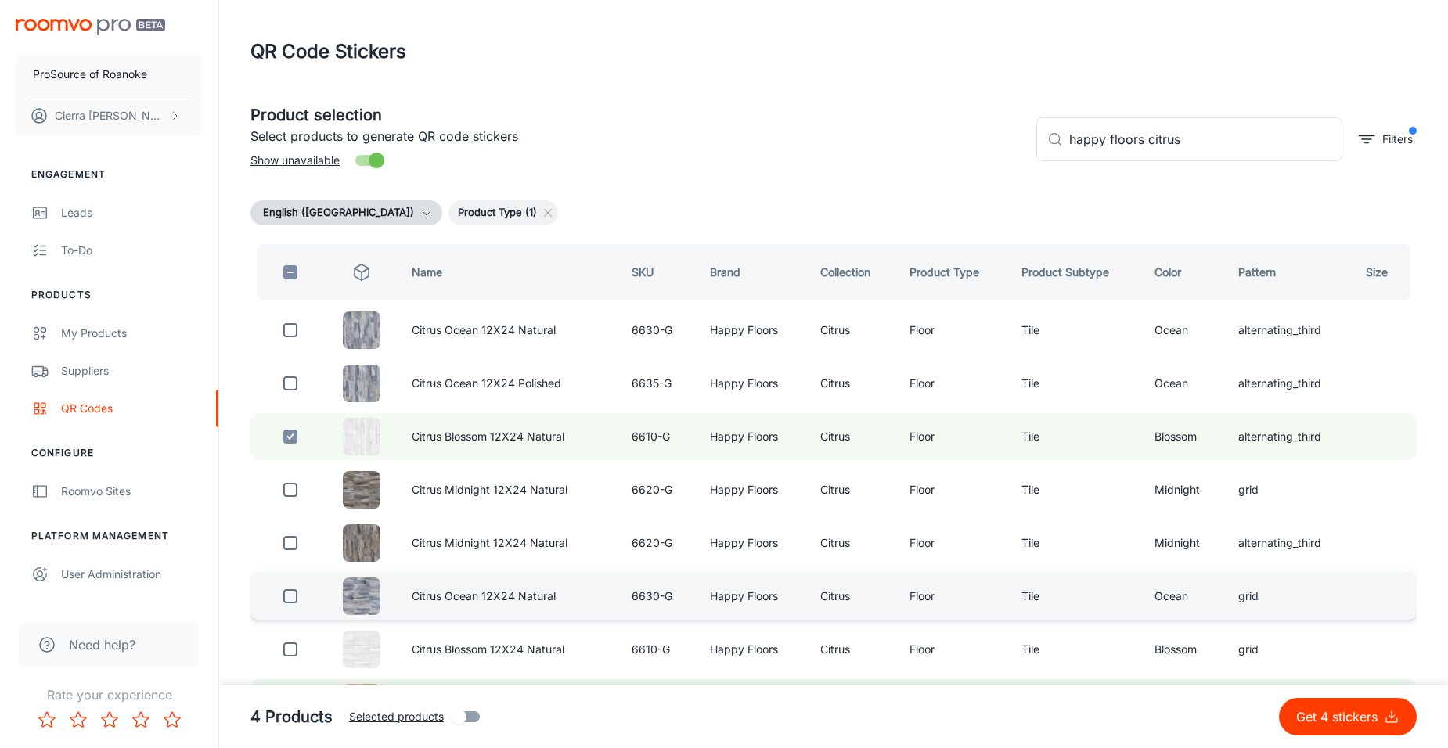
click at [297, 592] on input "checkbox" at bounding box center [290, 596] width 31 height 31
checkbox input "true"
click at [296, 444] on input "checkbox" at bounding box center [290, 436] width 31 height 31
checkbox input "false"
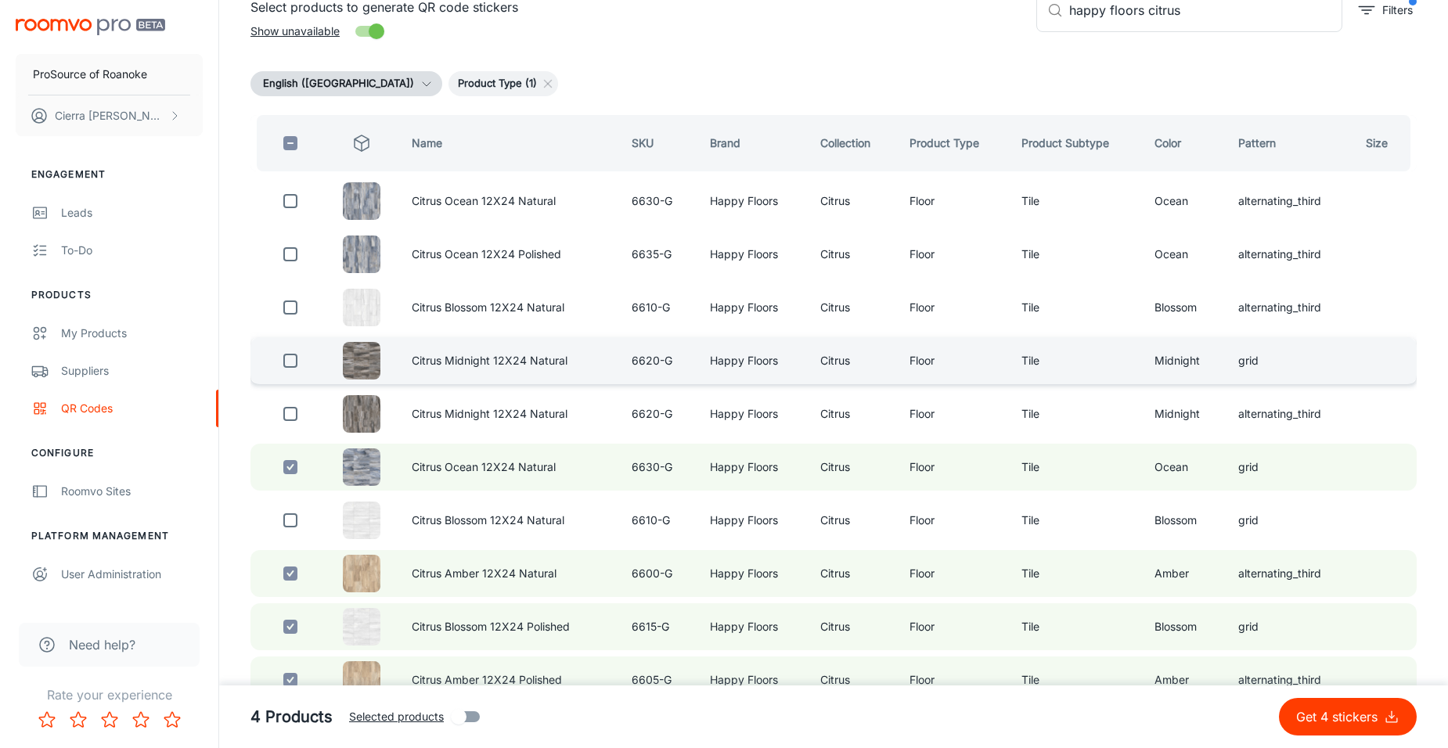
scroll to position [156, 0]
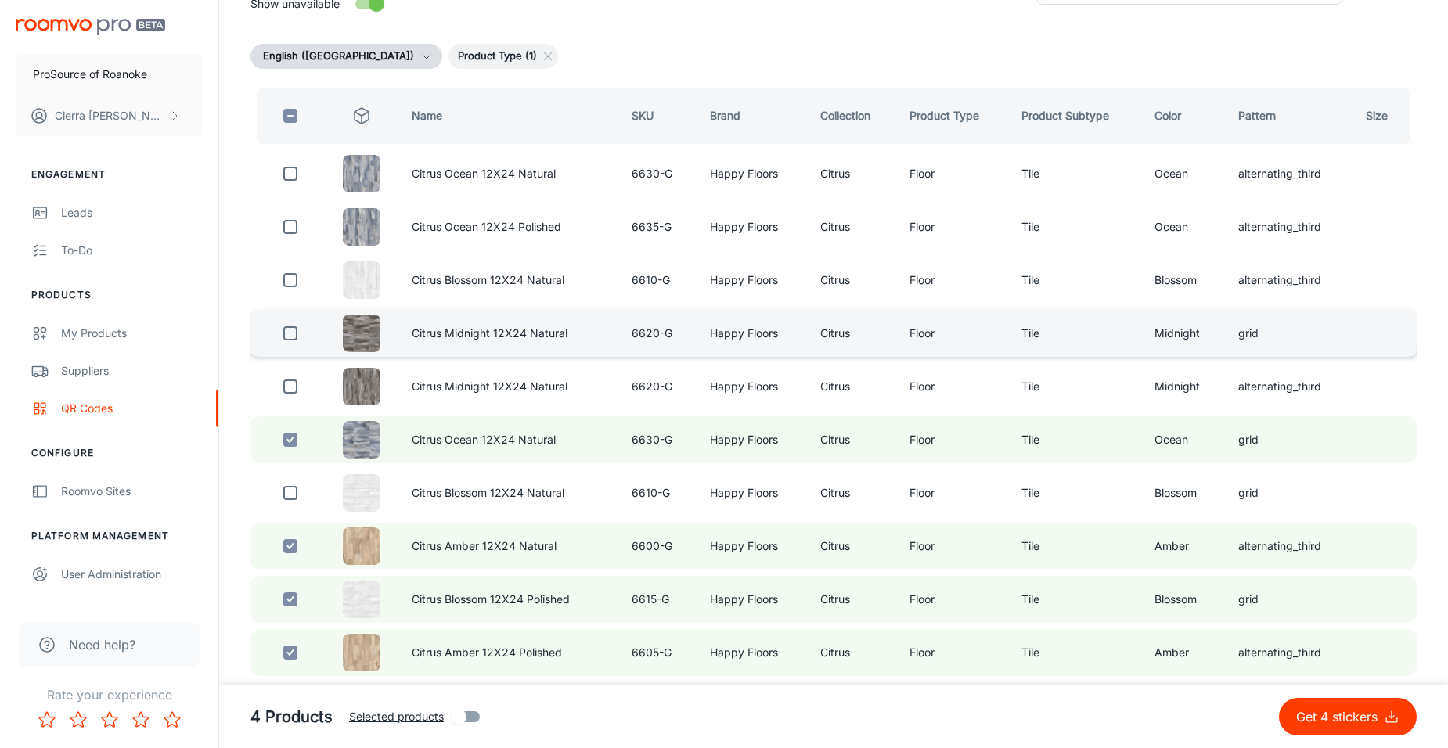
click at [288, 335] on input "checkbox" at bounding box center [290, 333] width 31 height 31
checkbox input "true"
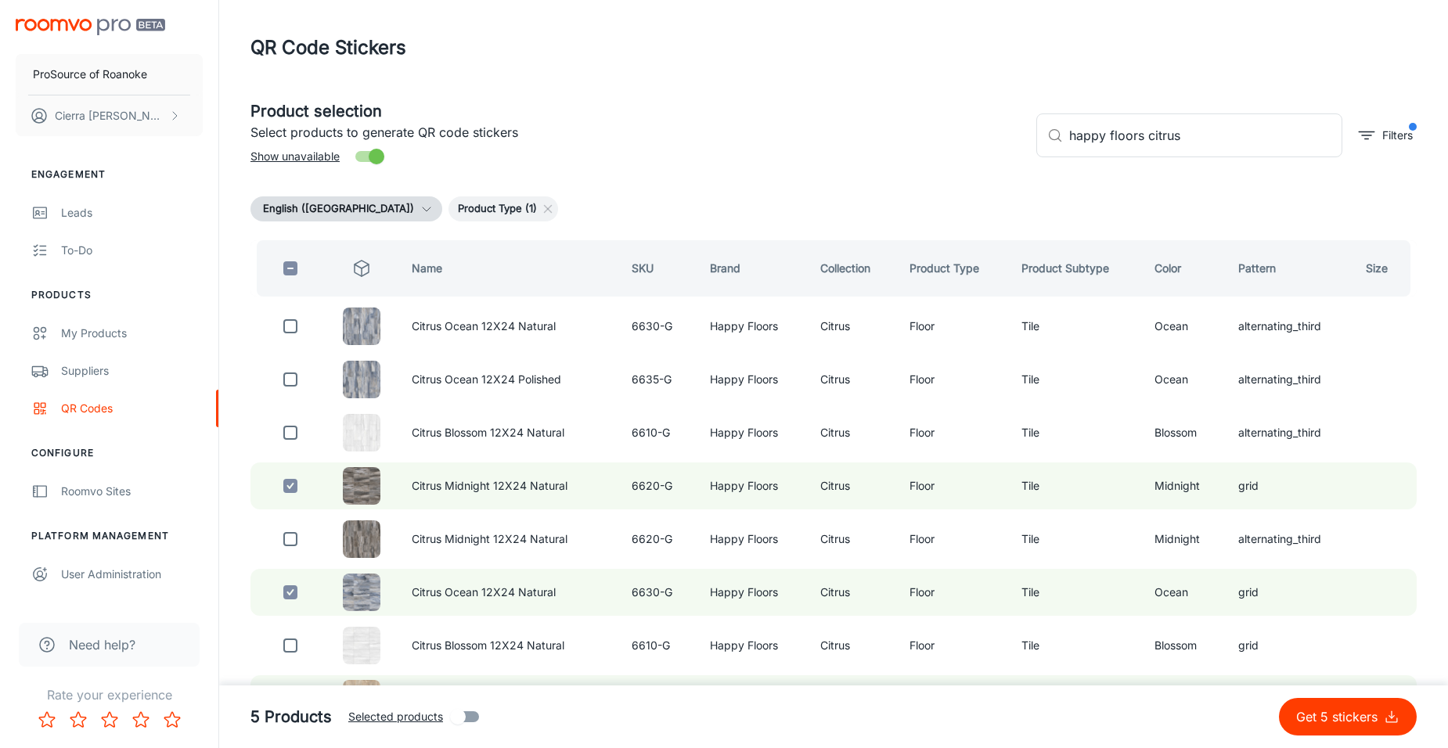
scroll to position [0, 0]
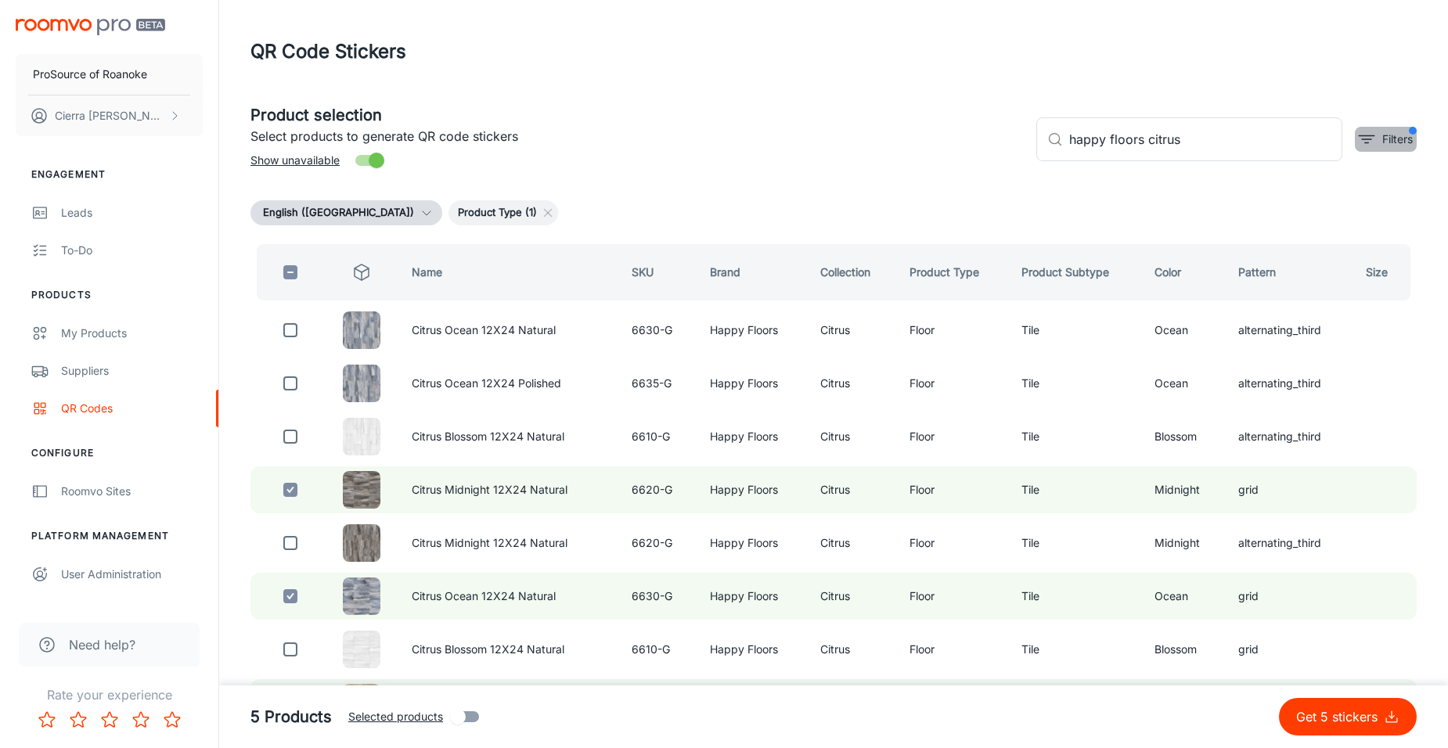
click at [1382, 138] on p "Filters" at bounding box center [1397, 139] width 31 height 17
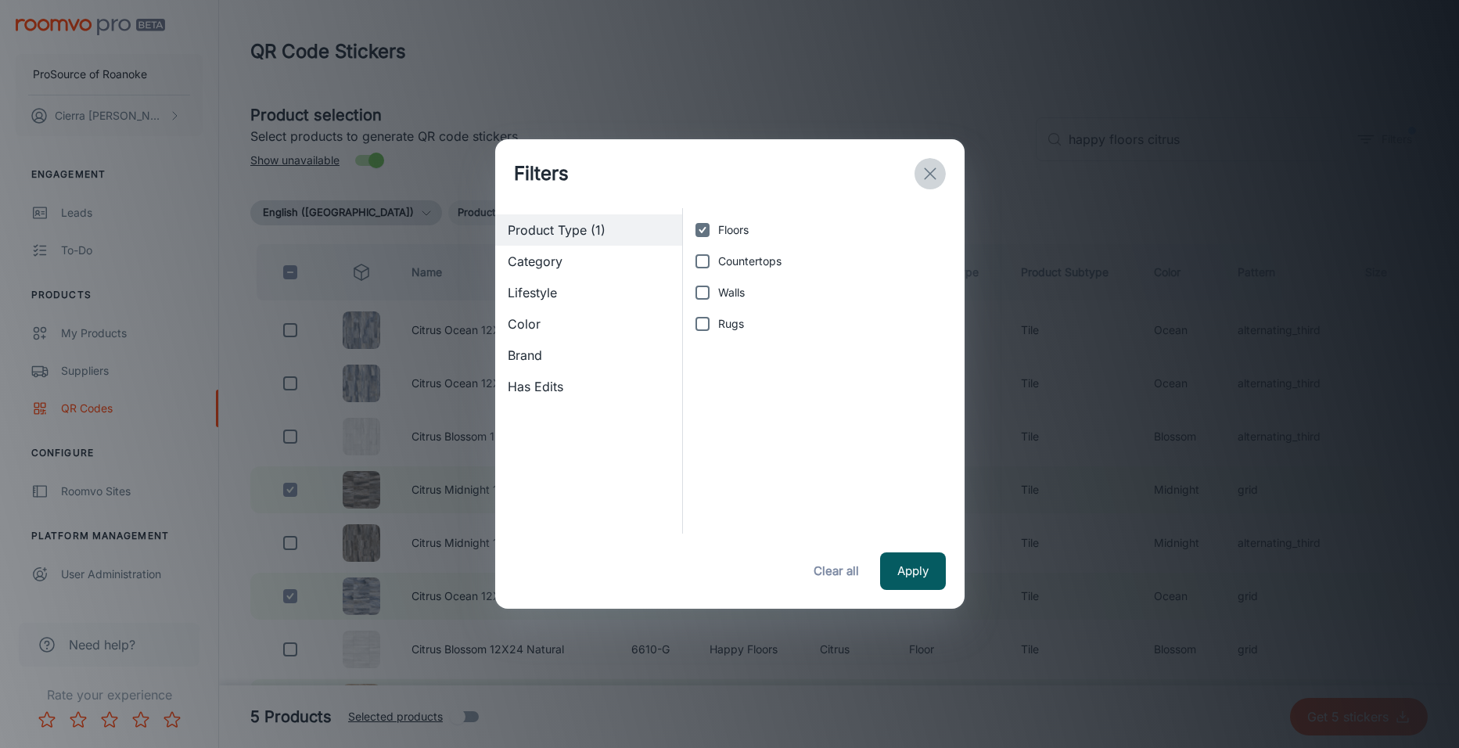
click at [927, 166] on icon "exit" at bounding box center [930, 173] width 19 height 19
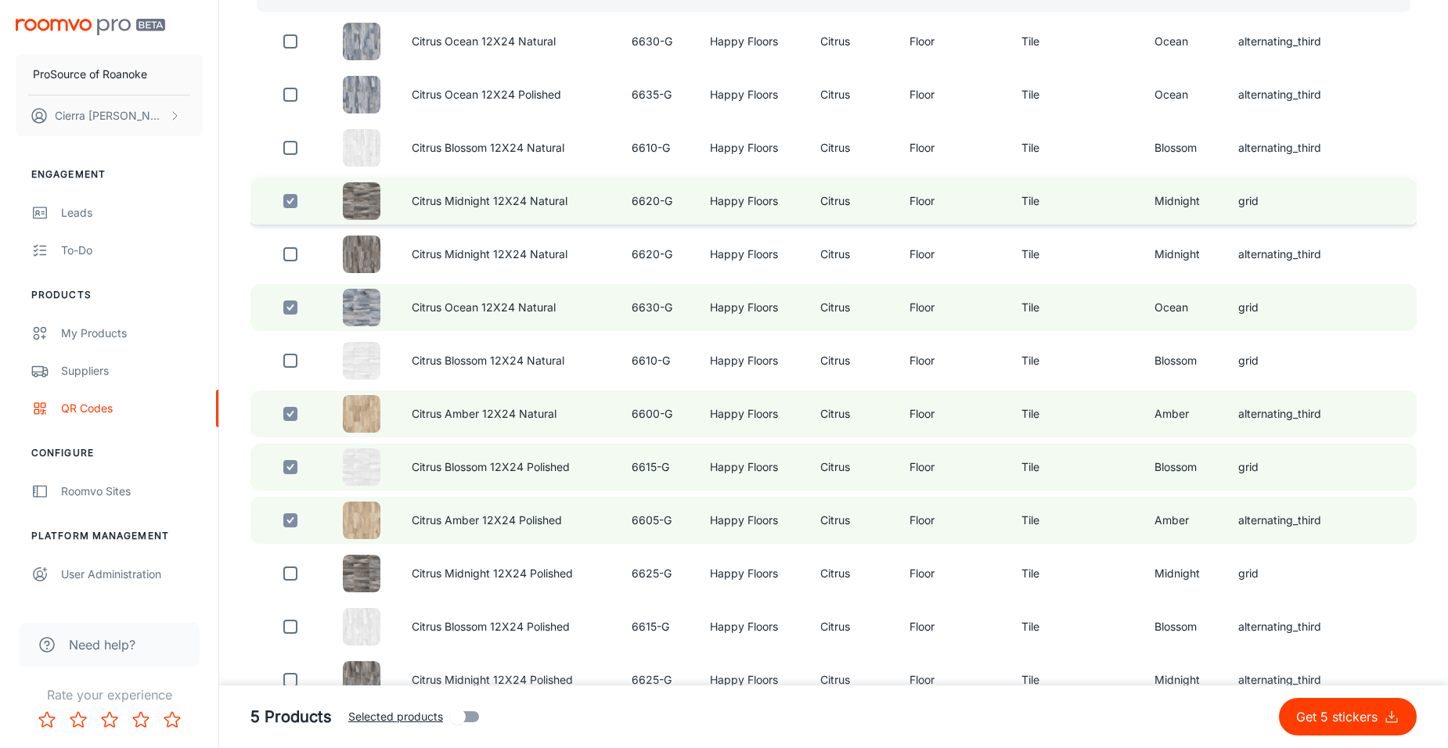
scroll to position [313, 0]
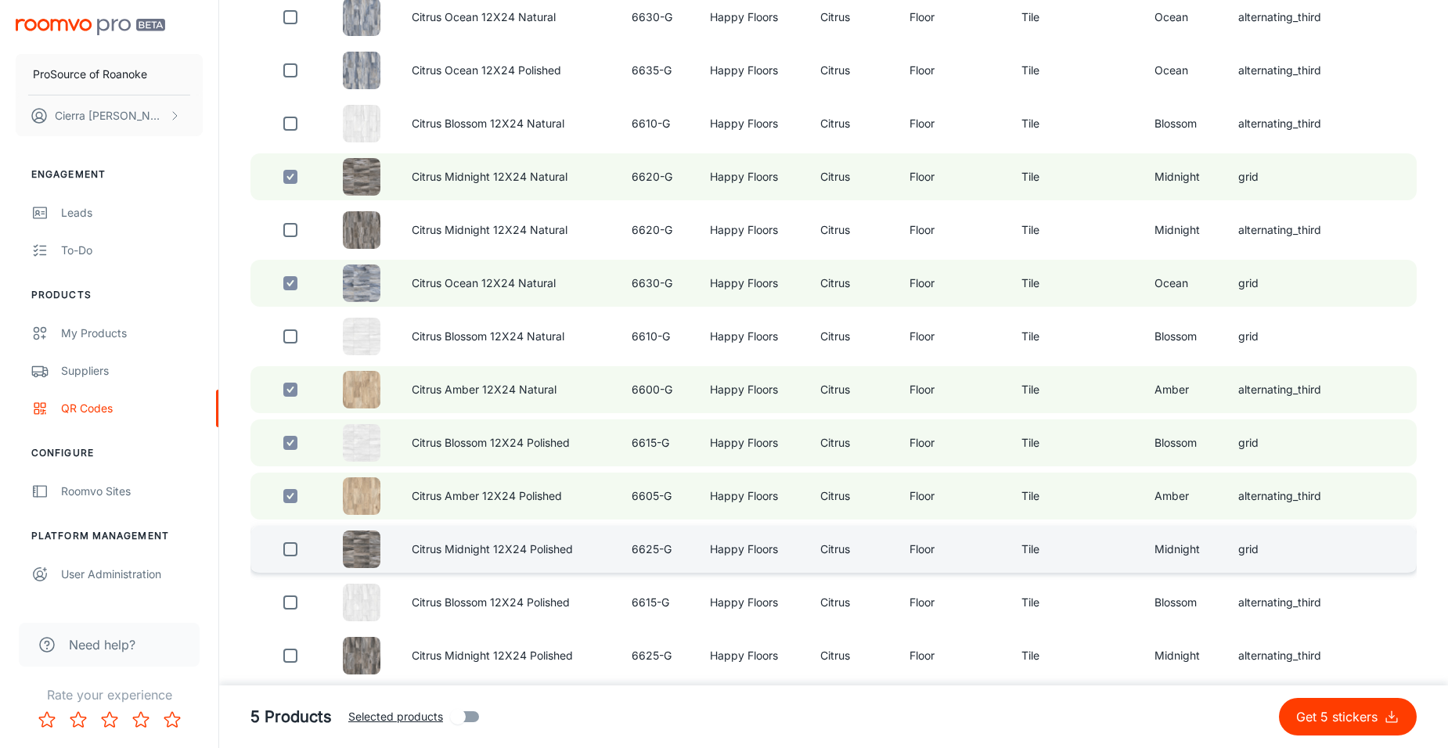
click at [592, 562] on td "Citrus Midnight 12X24 Polished" at bounding box center [509, 549] width 221 height 47
click at [465, 551] on td "Citrus Midnight 12X24 Polished" at bounding box center [509, 549] width 221 height 47
click at [286, 553] on input "checkbox" at bounding box center [290, 549] width 31 height 31
checkbox input "true"
click at [293, 391] on input "checkbox" at bounding box center [290, 389] width 31 height 31
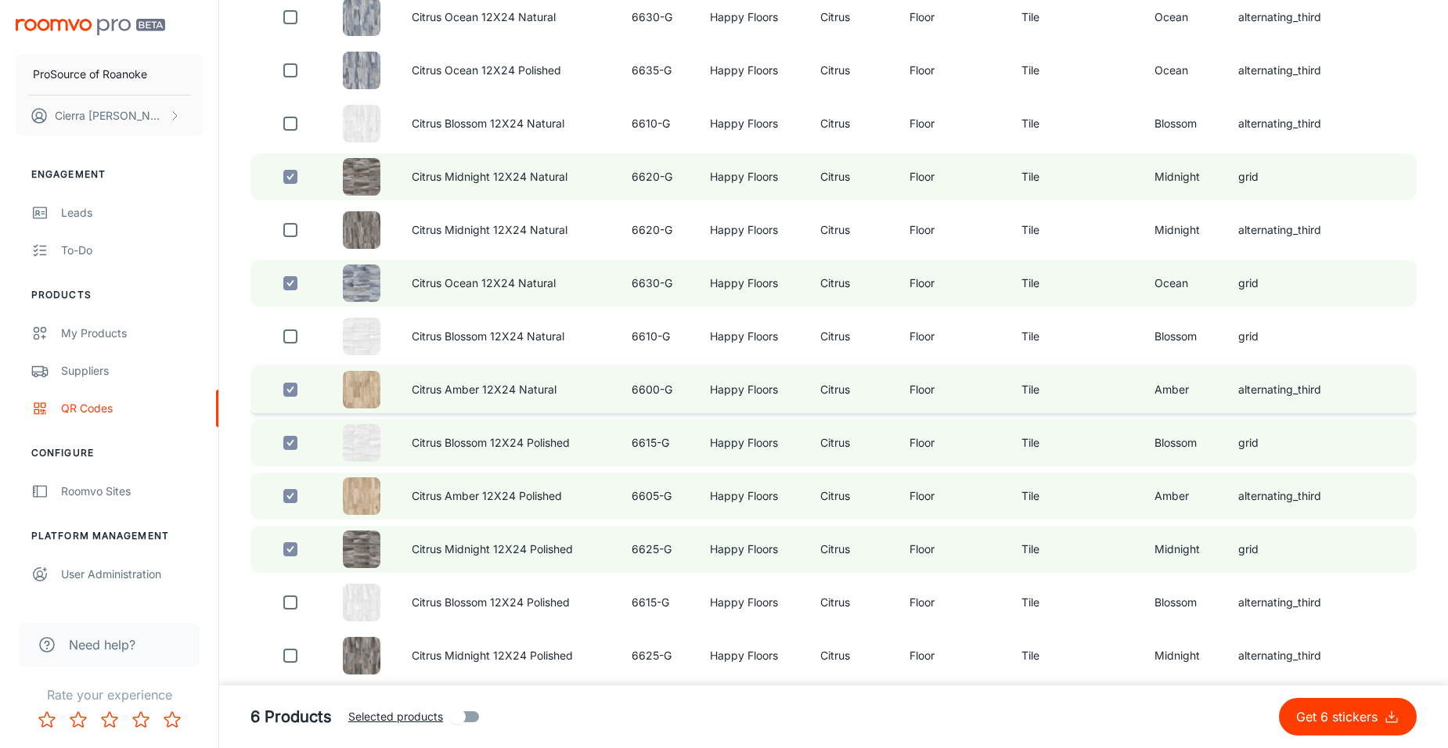
checkbox input "false"
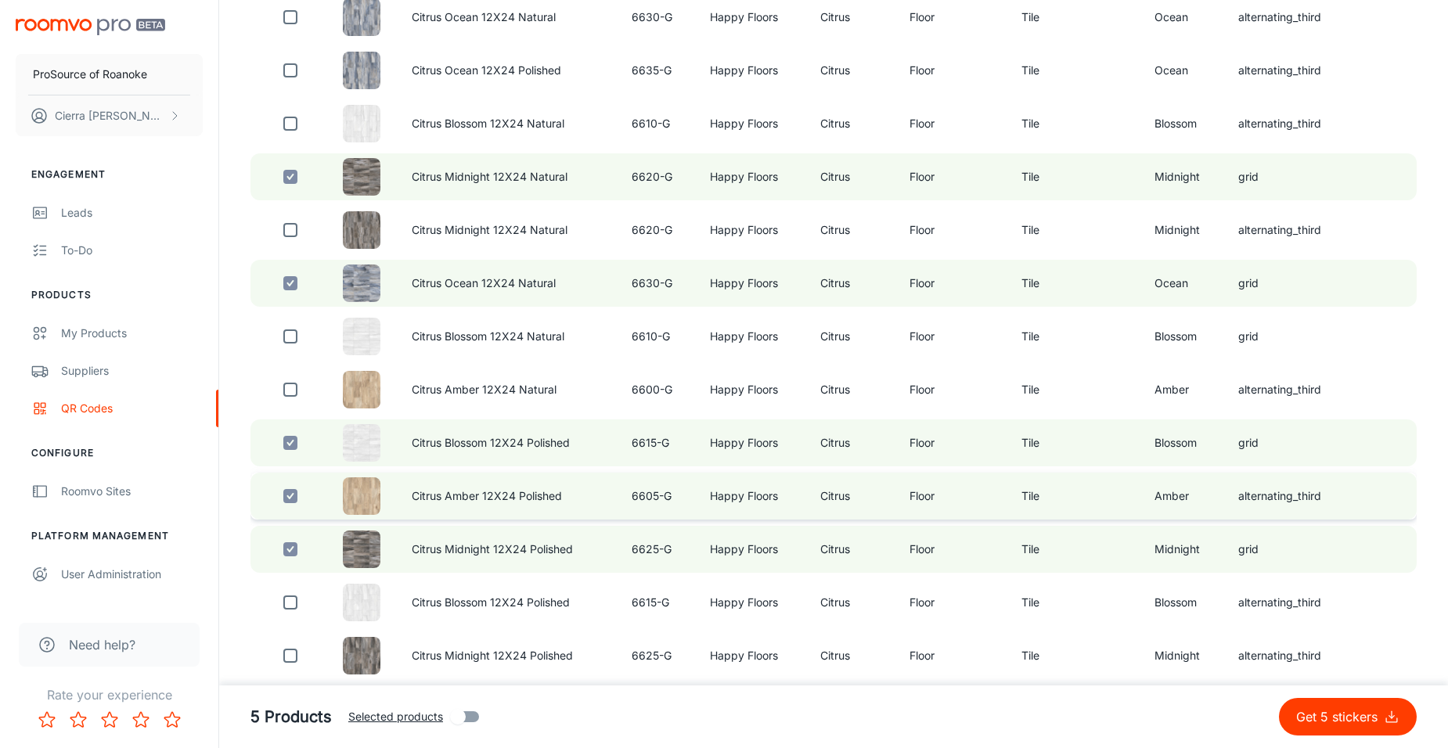
click at [287, 501] on input "checkbox" at bounding box center [290, 495] width 31 height 31
checkbox input "false"
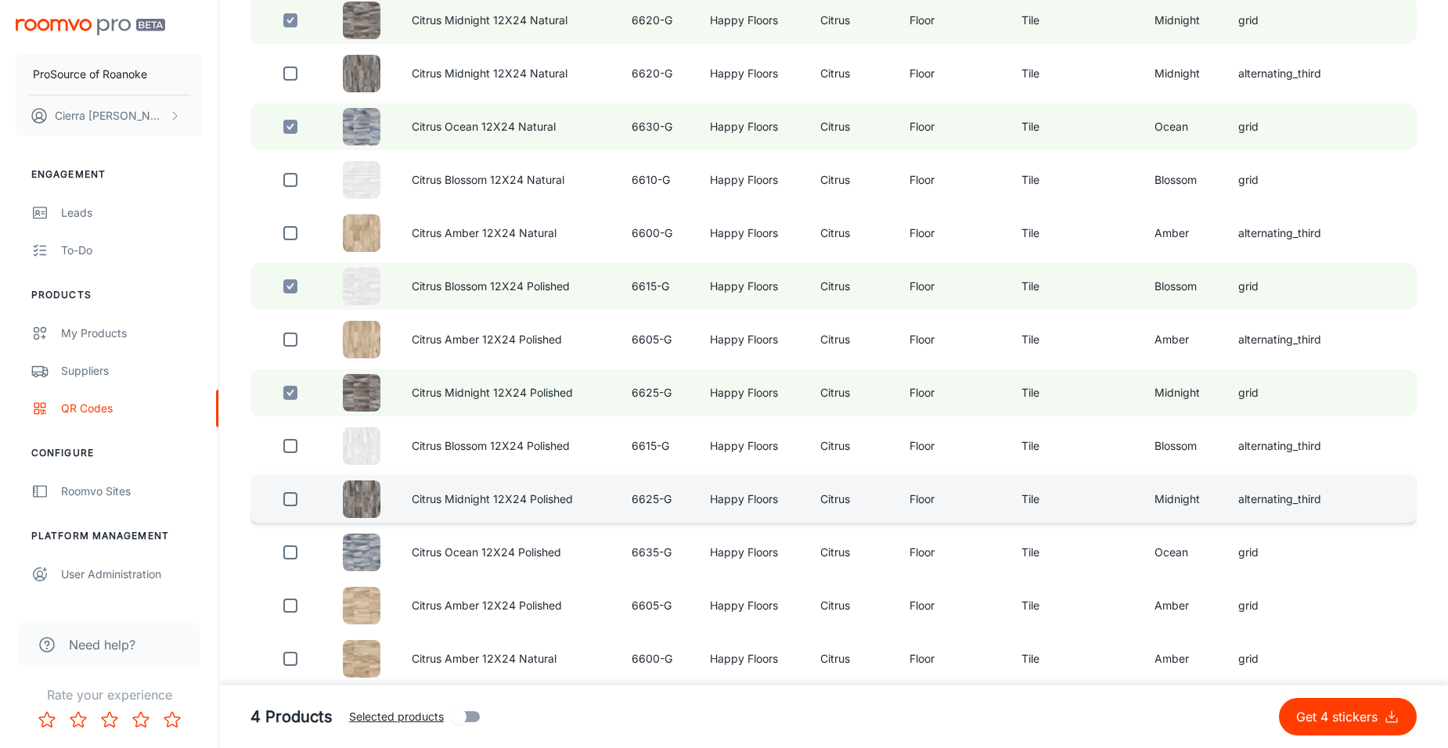
scroll to position [516, 0]
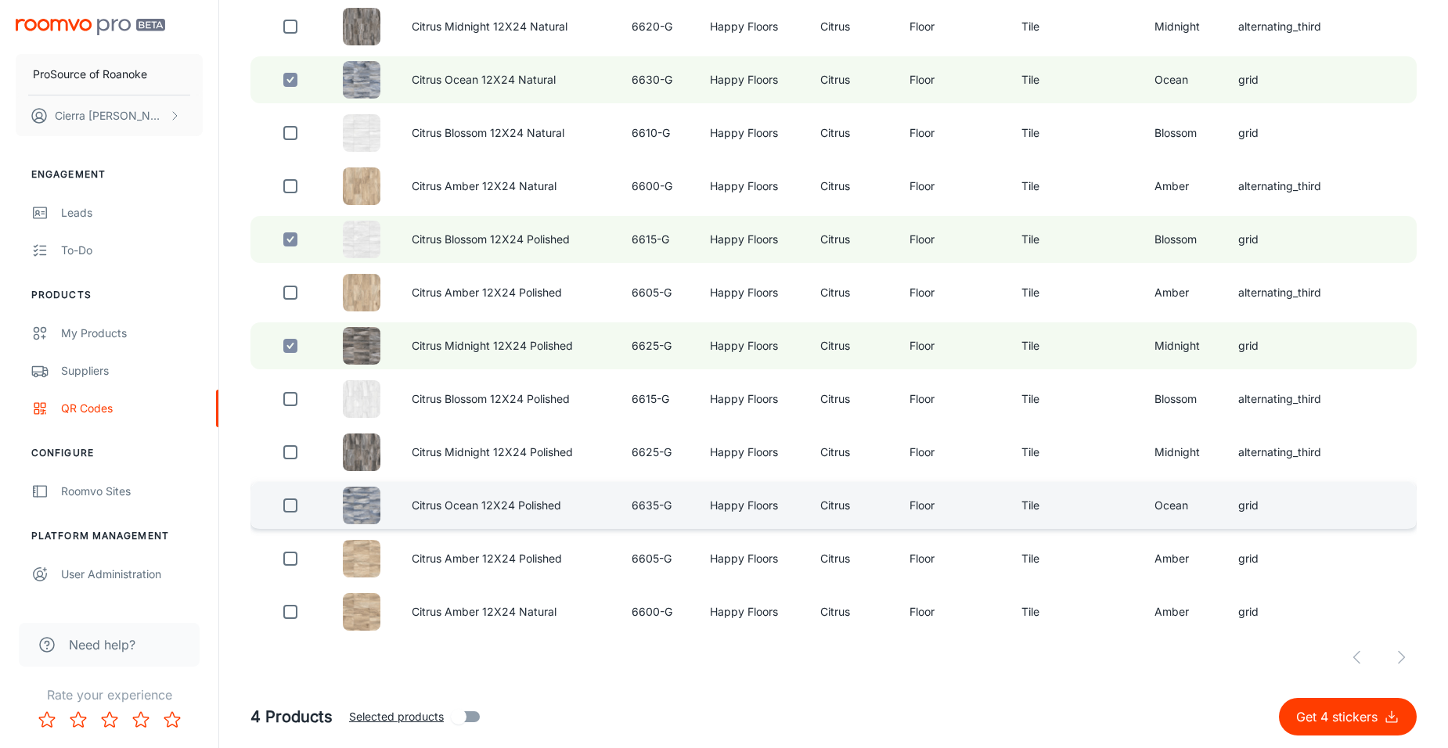
click at [505, 492] on td "Citrus Ocean 12X24 Polished" at bounding box center [509, 505] width 221 height 47
click at [288, 499] on input "checkbox" at bounding box center [290, 505] width 31 height 31
checkbox input "true"
